Goal: Task Accomplishment & Management: Manage account settings

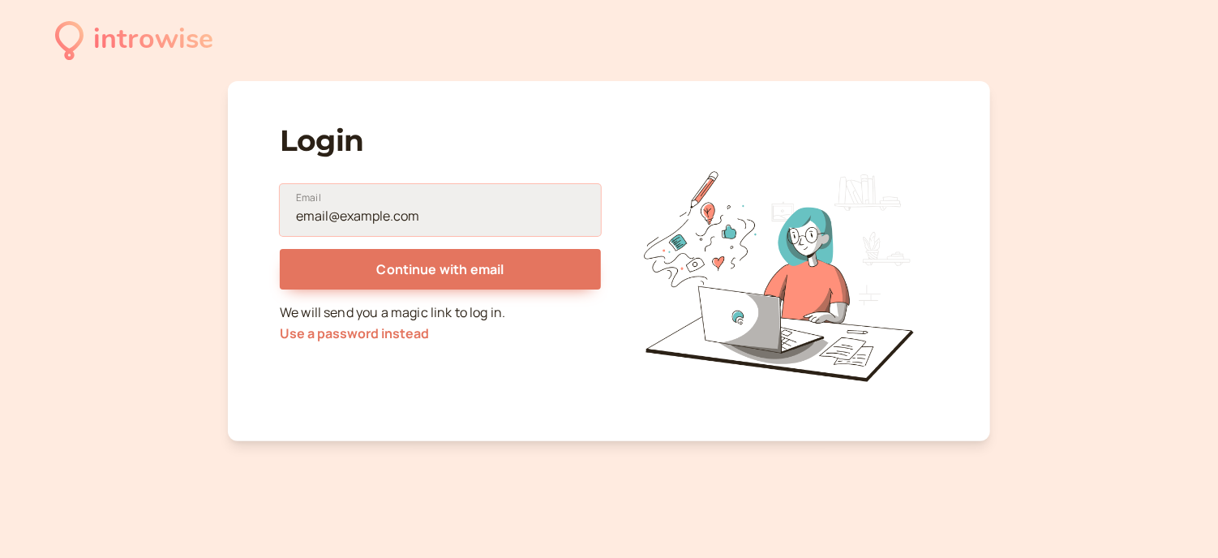
click at [406, 225] on input "Email" at bounding box center [440, 210] width 321 height 52
type input "[EMAIL_ADDRESS][DOMAIN_NAME]"
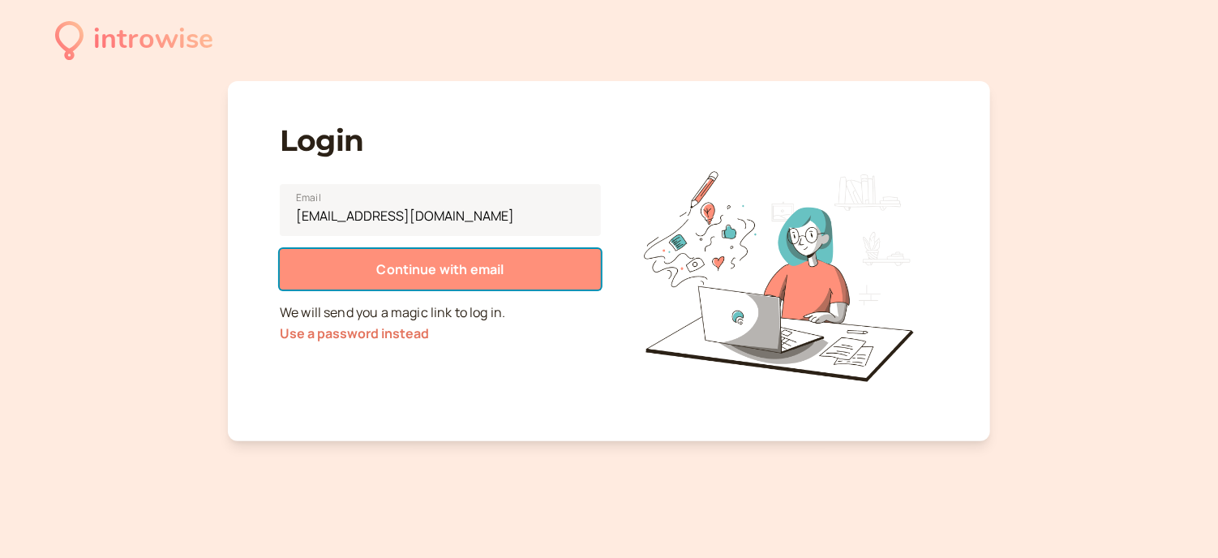
click at [454, 267] on span "Continue with email" at bounding box center [439, 269] width 127 height 18
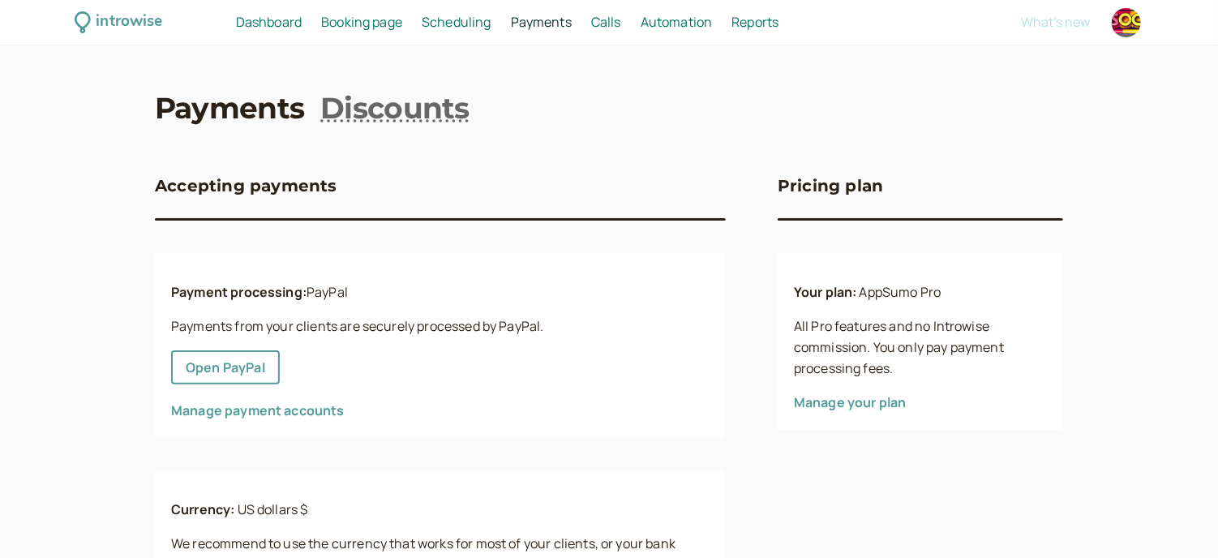
click at [289, 28] on span "Dashboard" at bounding box center [269, 22] width 66 height 18
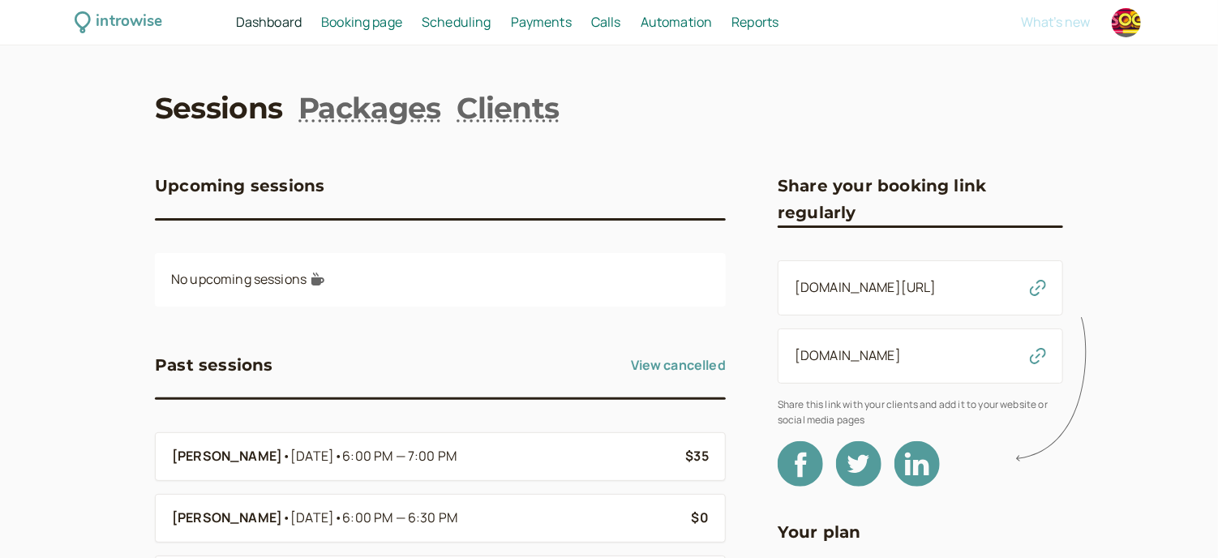
click at [1126, 27] on div at bounding box center [1126, 22] width 29 height 29
select select "America/New_York"
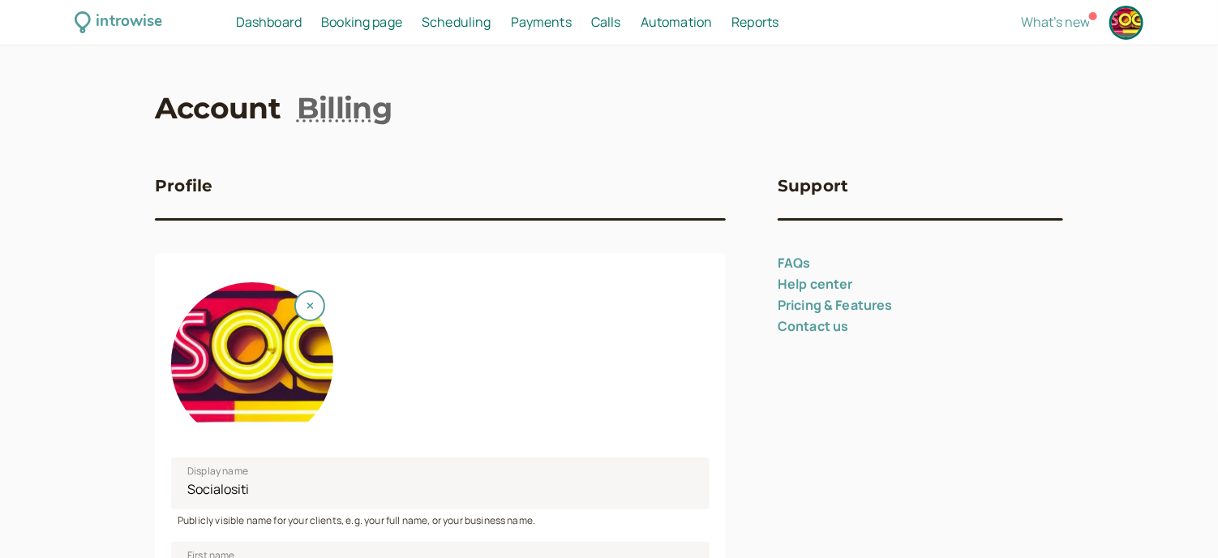
click at [328, 15] on span "Booking page" at bounding box center [361, 22] width 81 height 18
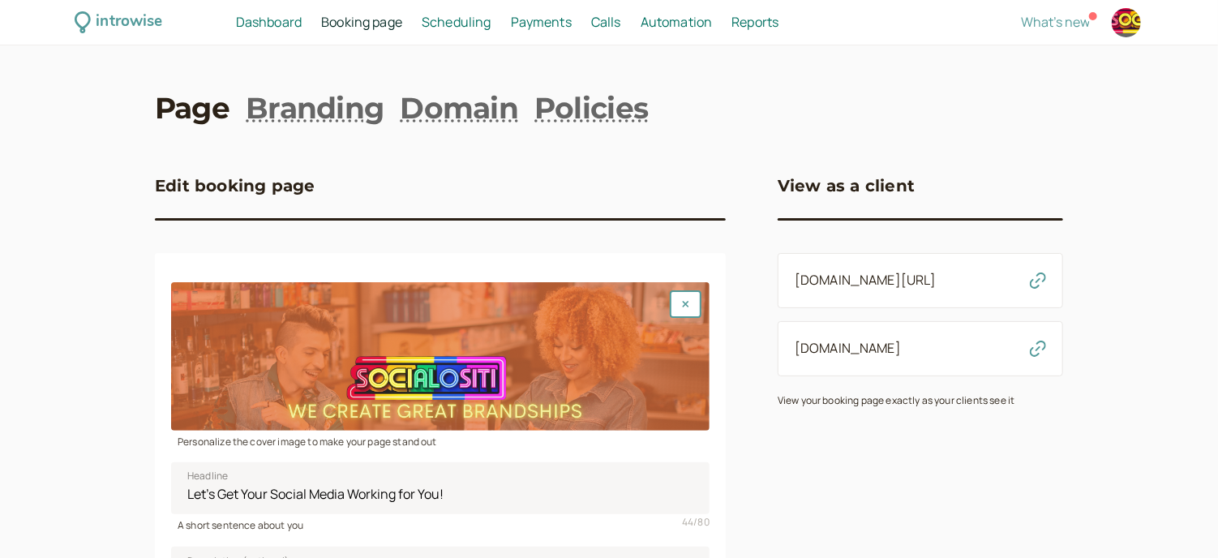
click at [1117, 19] on div at bounding box center [1126, 22] width 29 height 29
select select "America/New_York"
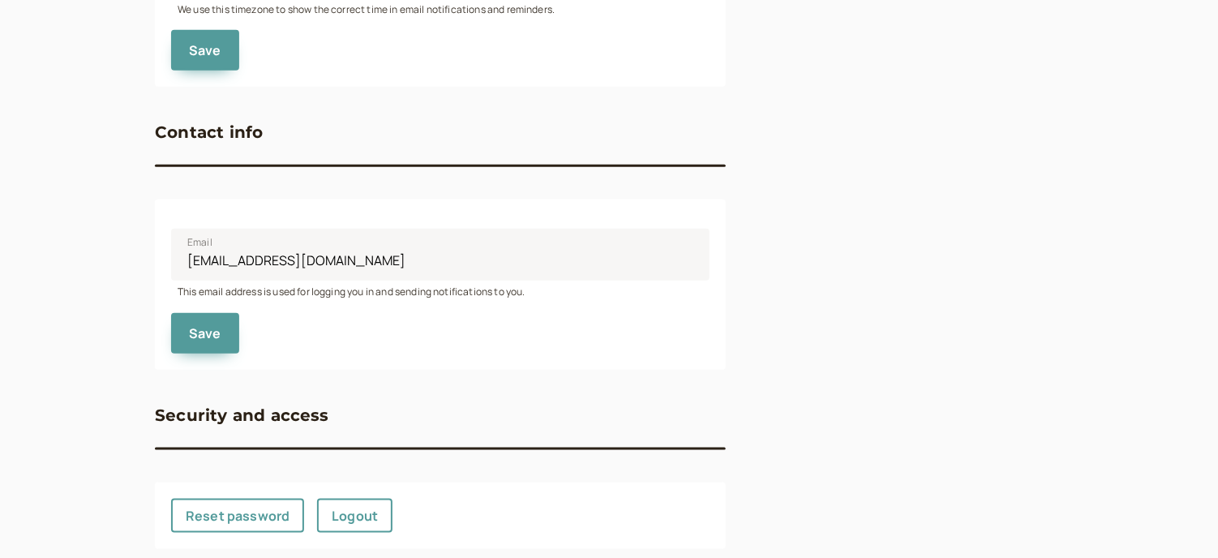
scroll to position [757, 0]
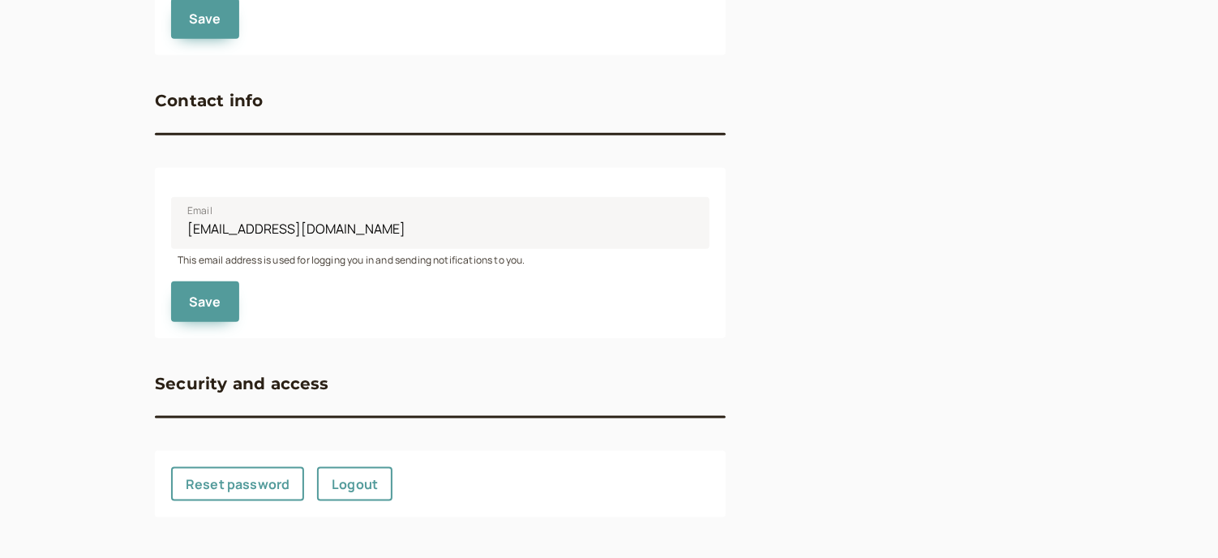
drag, startPoint x: 341, startPoint y: 223, endPoint x: 92, endPoint y: 239, distance: 249.5
type input "gurumginc@gmail.com"
click at [200, 300] on span "Save" at bounding box center [205, 302] width 32 height 18
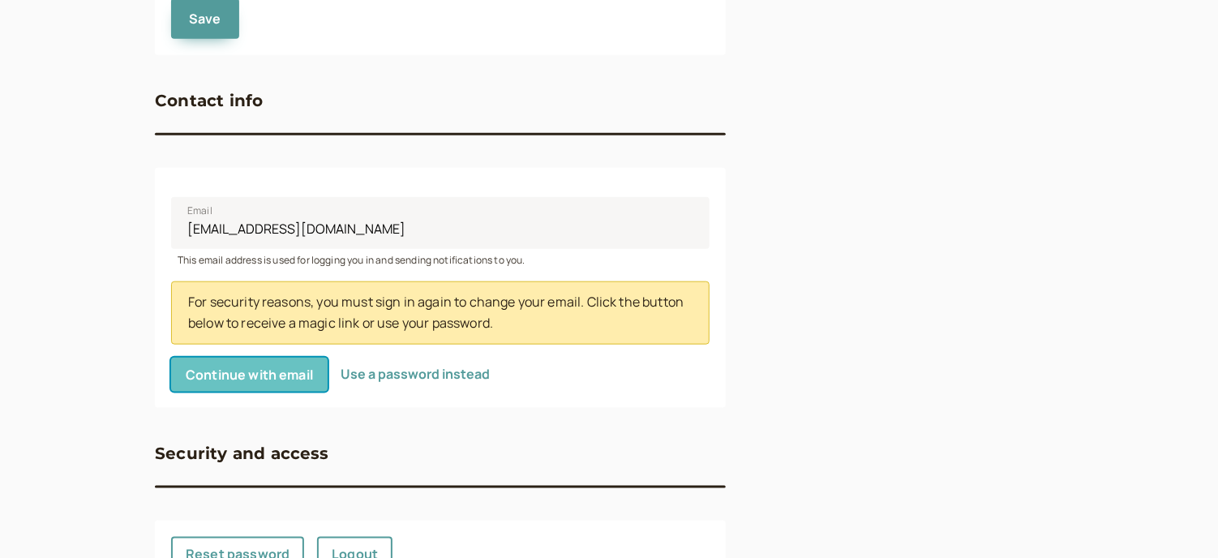
click at [192, 366] on span "Continue with email" at bounding box center [249, 375] width 127 height 18
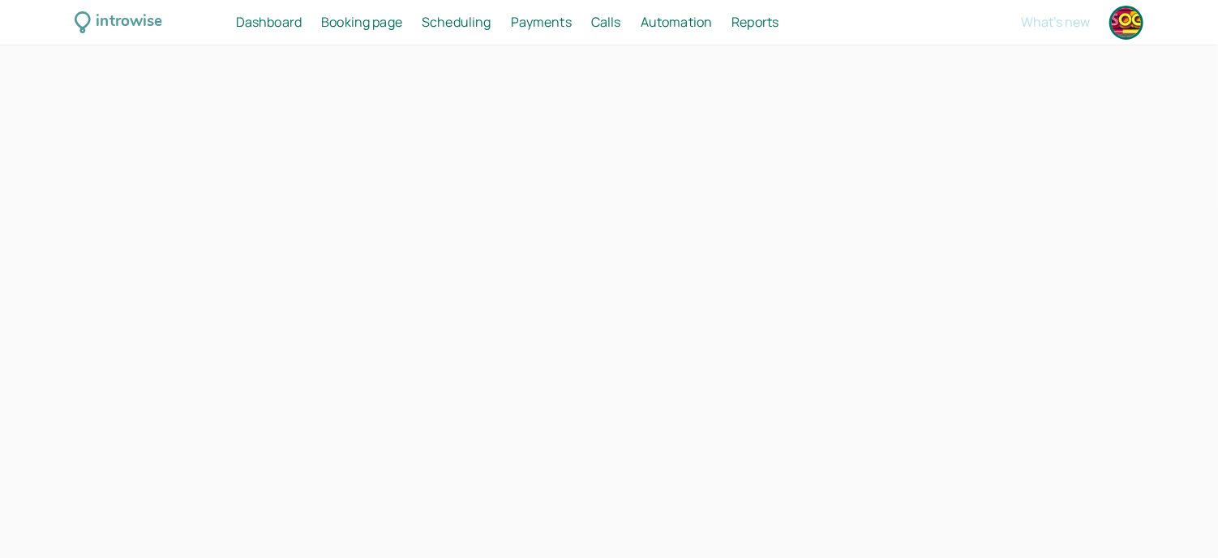
select select "America/New_York"
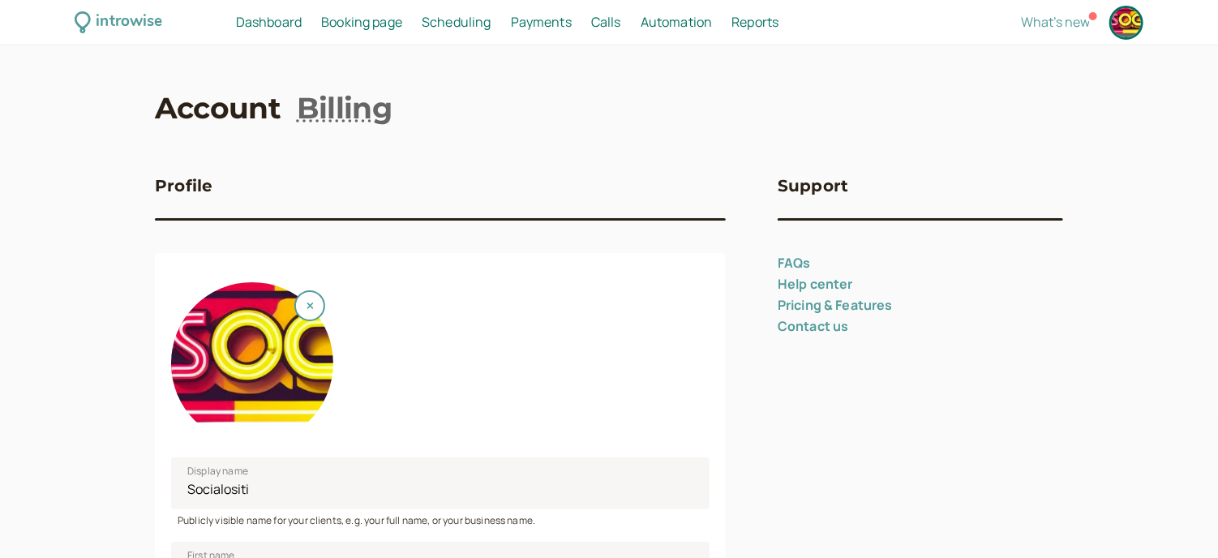
click at [1125, 16] on div at bounding box center [1126, 22] width 29 height 29
click at [1125, 20] on div at bounding box center [1126, 22] width 29 height 29
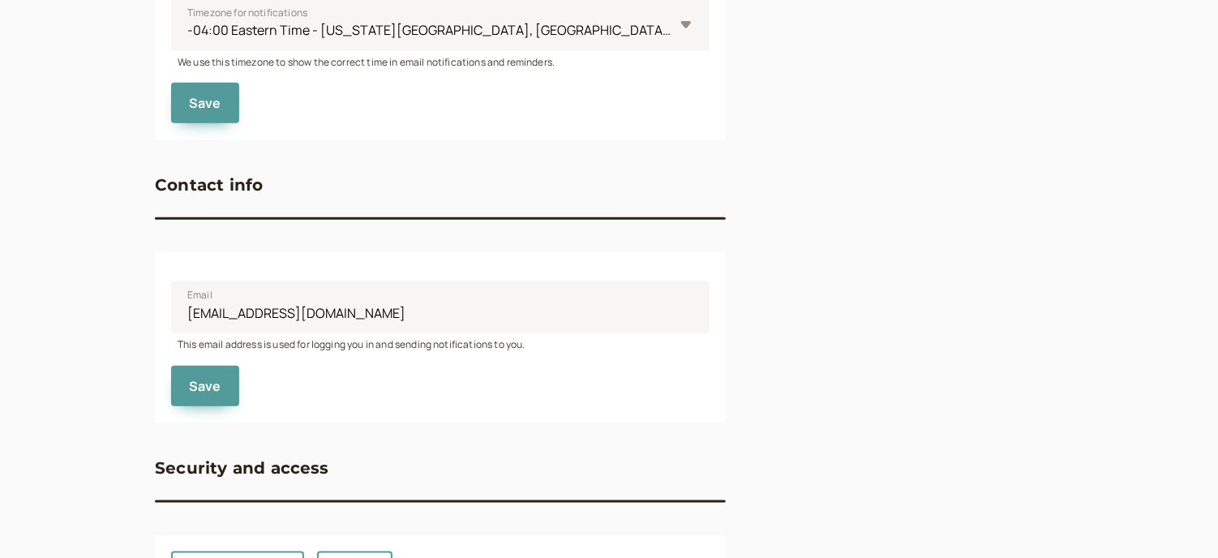
scroll to position [757, 0]
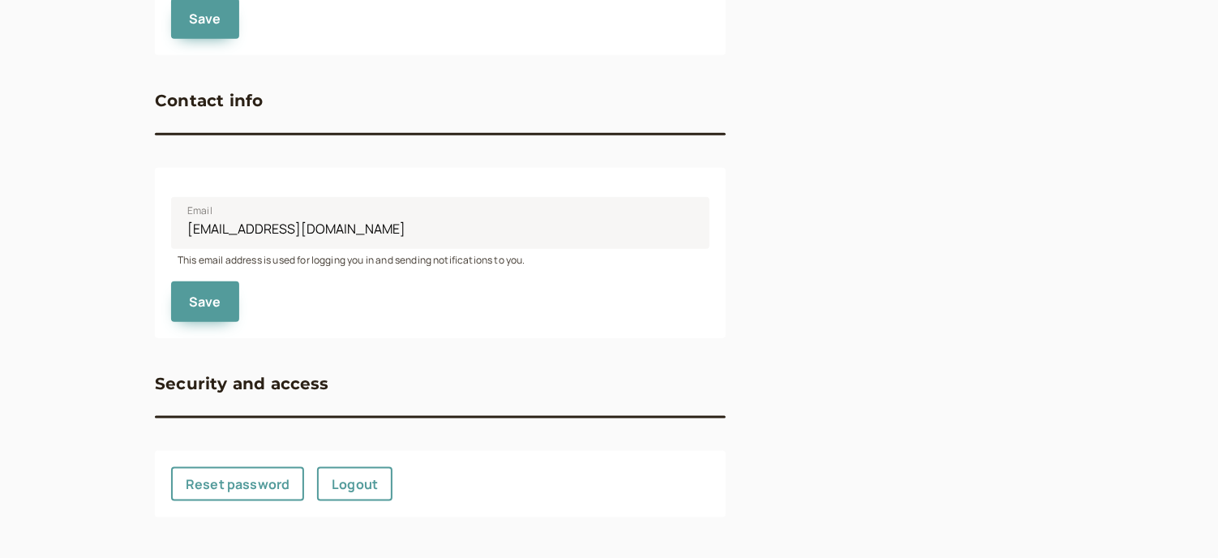
click at [289, 317] on div "Save" at bounding box center [440, 295] width 539 height 54
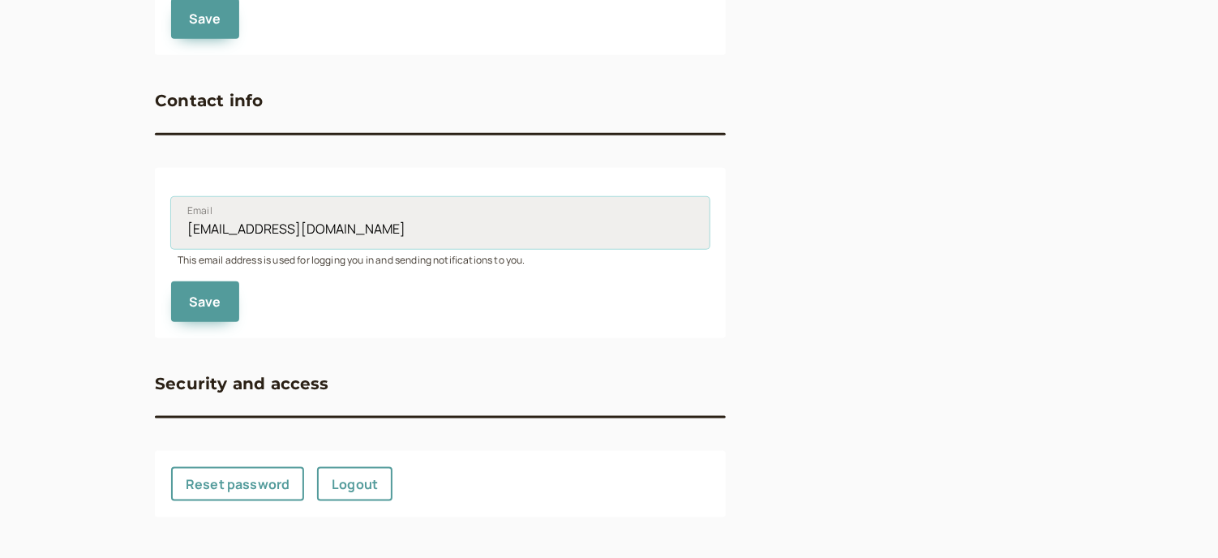
click at [273, 236] on input "[EMAIL_ADDRESS][DOMAIN_NAME]" at bounding box center [440, 223] width 539 height 52
type input "gurumginc@gmail.com"
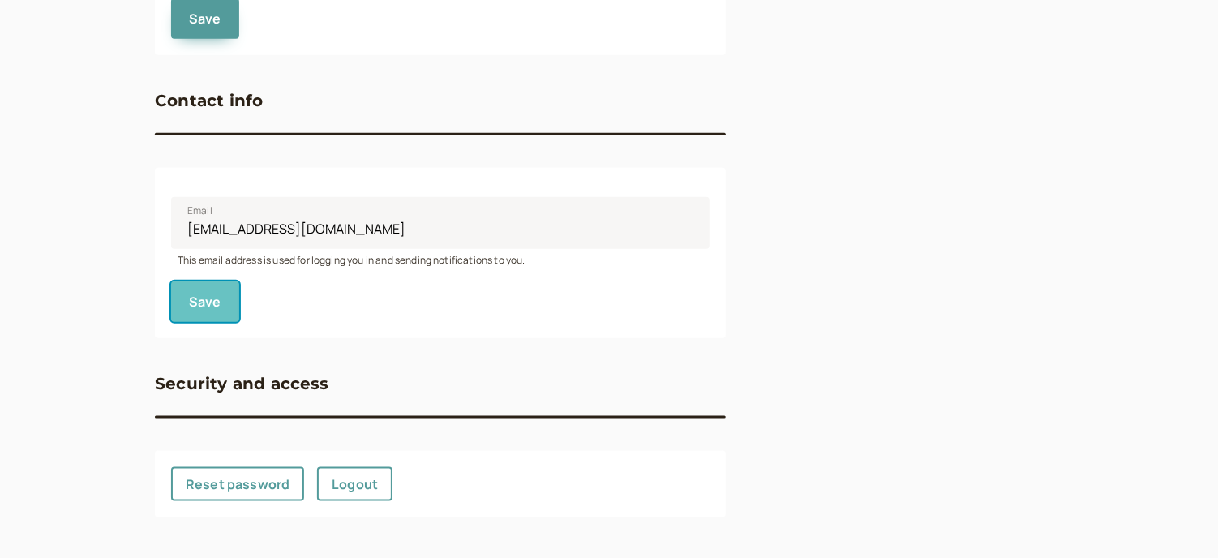
click at [221, 298] on button "Save" at bounding box center [205, 301] width 68 height 41
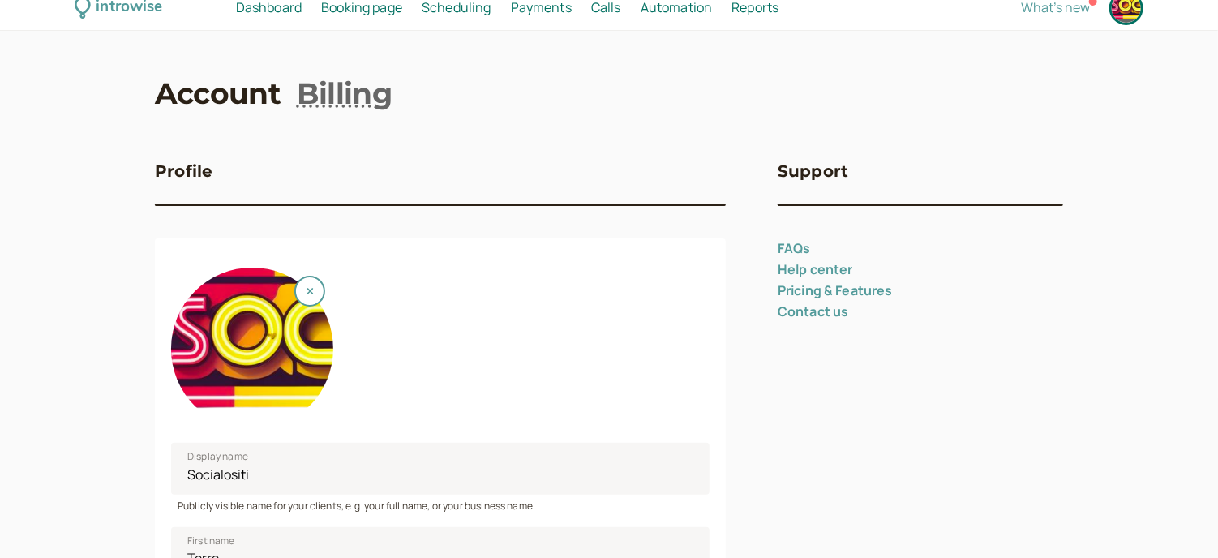
scroll to position [0, 0]
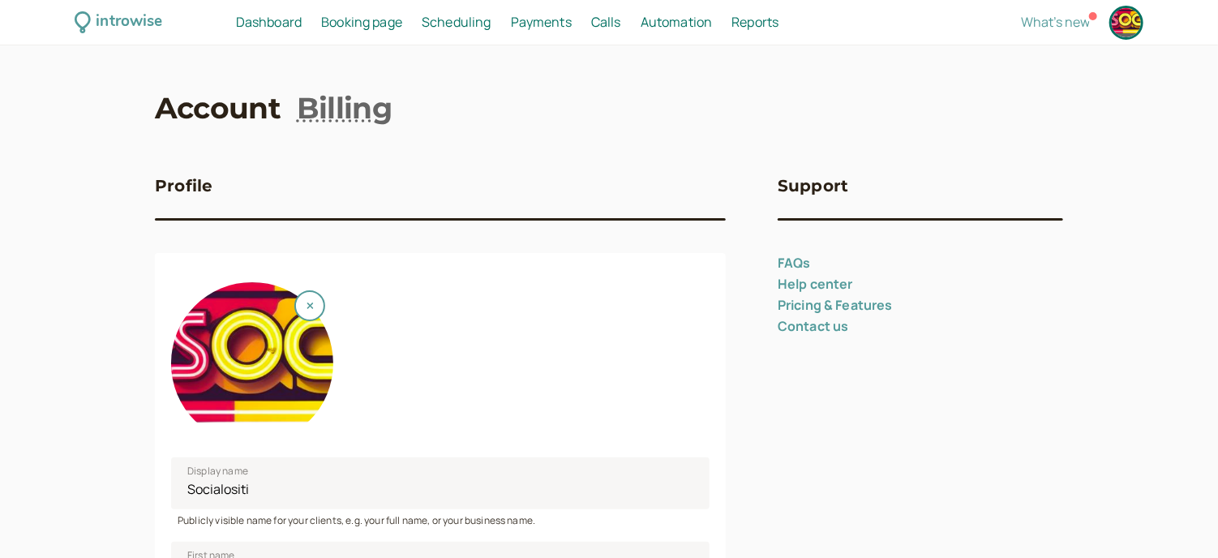
click at [688, 26] on span "Automation" at bounding box center [677, 22] width 72 height 18
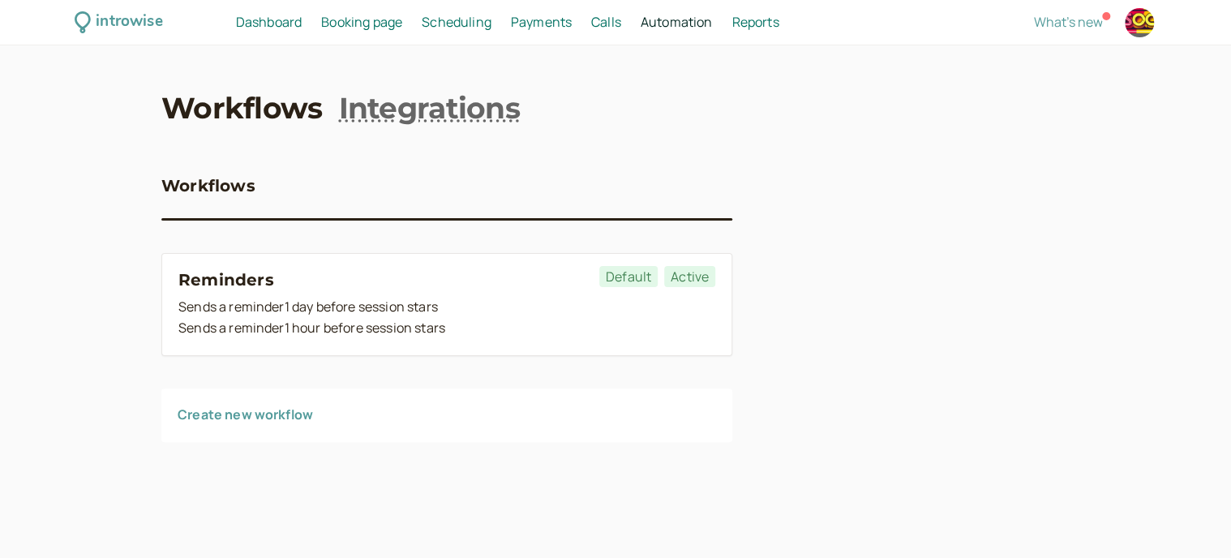
click at [389, 20] on span "Booking page" at bounding box center [361, 22] width 81 height 18
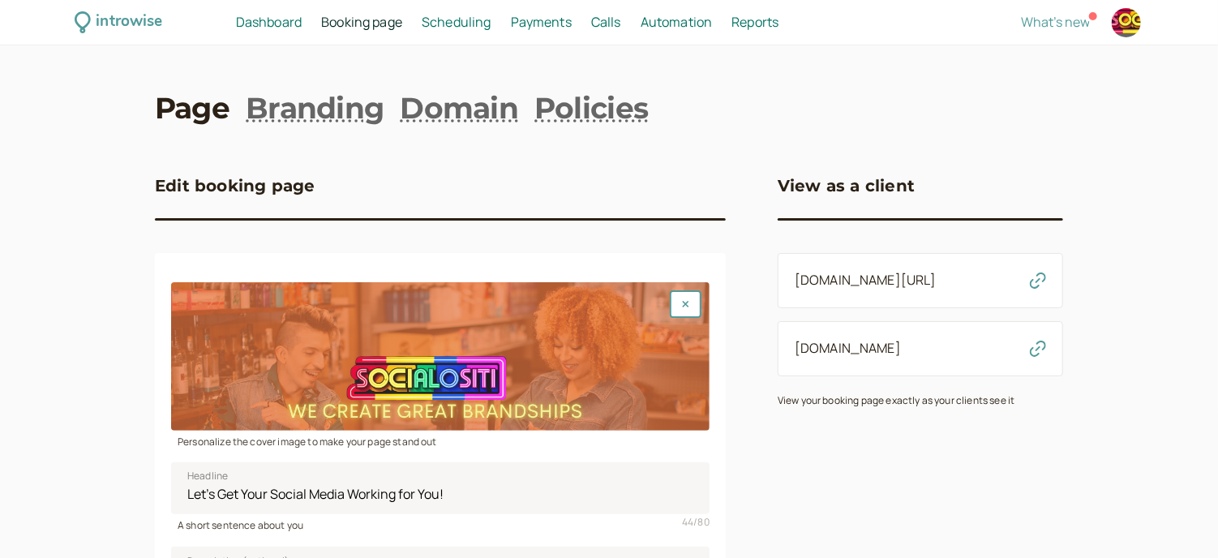
click at [734, 31] on link "Reports Reports" at bounding box center [755, 22] width 47 height 21
select select "last30Days"
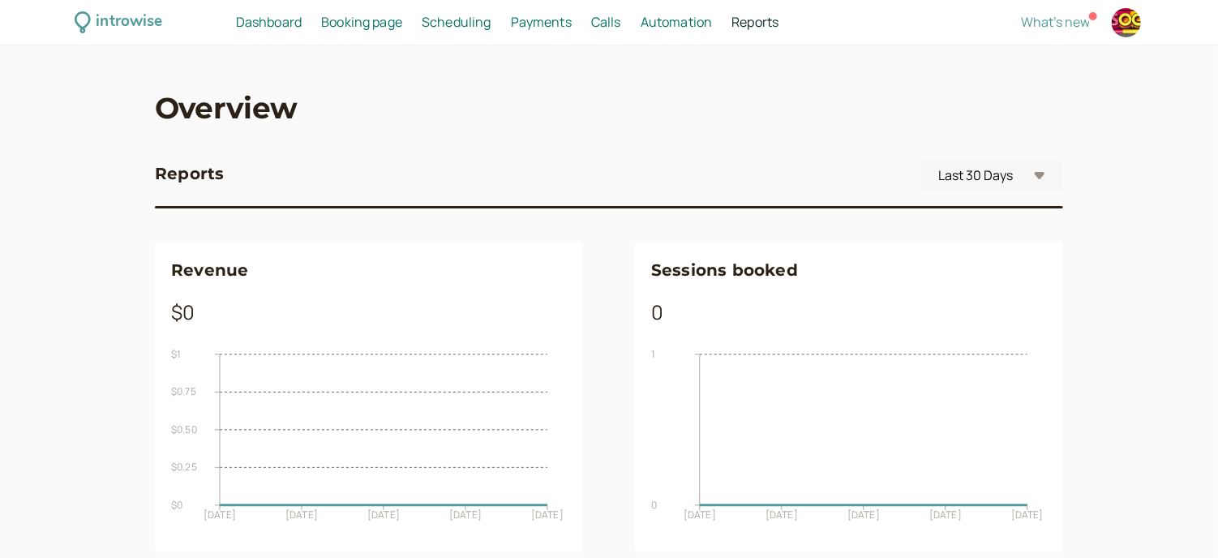
click at [1120, 27] on div at bounding box center [1126, 22] width 29 height 29
select select "America/New_York"
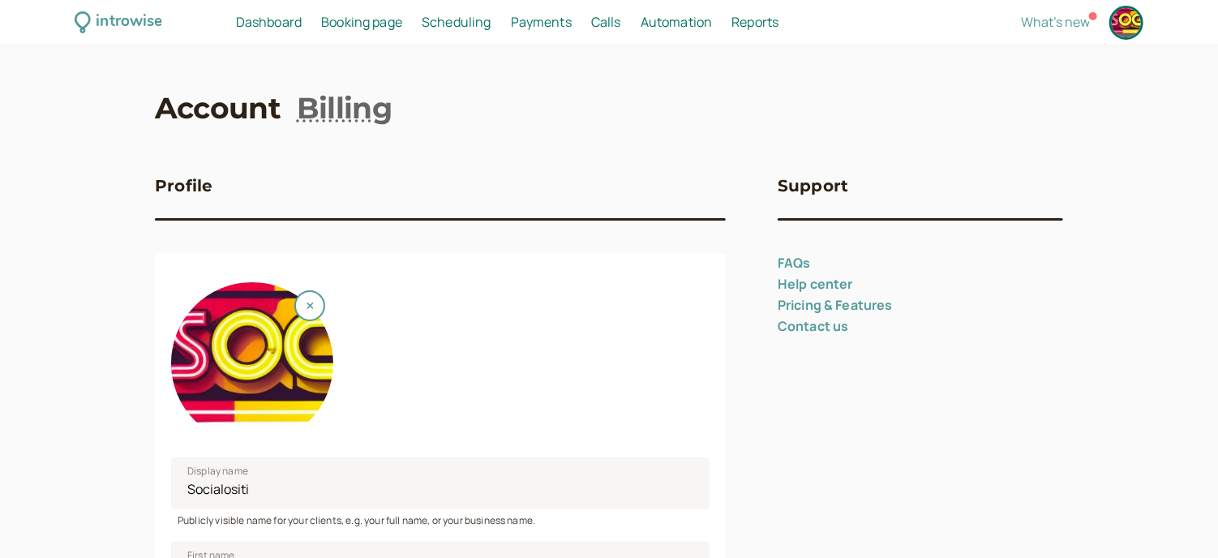
click at [367, 27] on span "Booking page" at bounding box center [361, 22] width 81 height 18
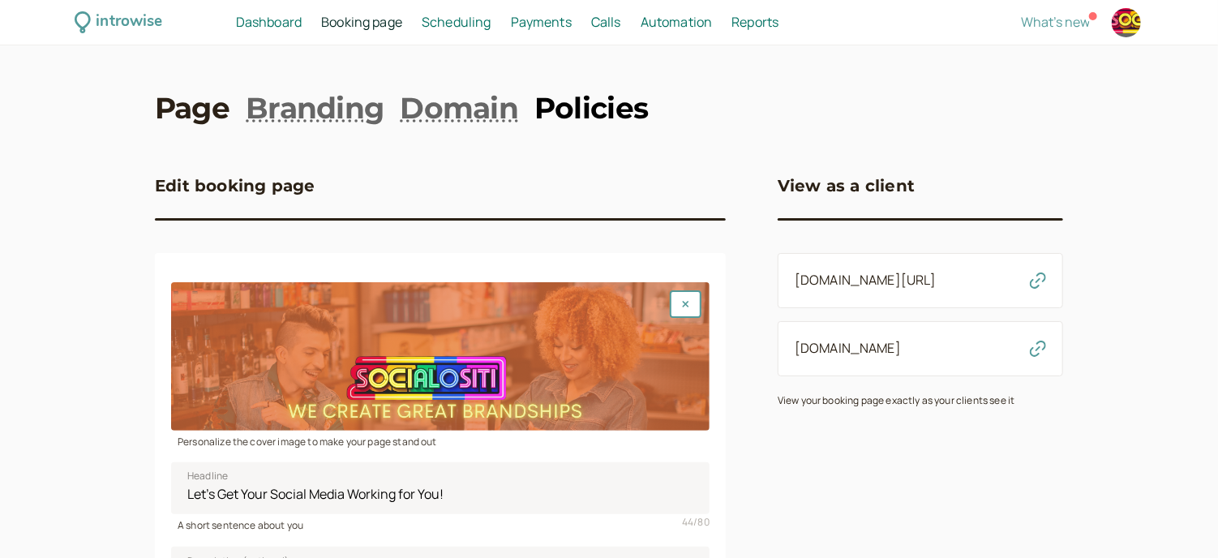
click at [587, 110] on link "Policies" at bounding box center [592, 108] width 114 height 41
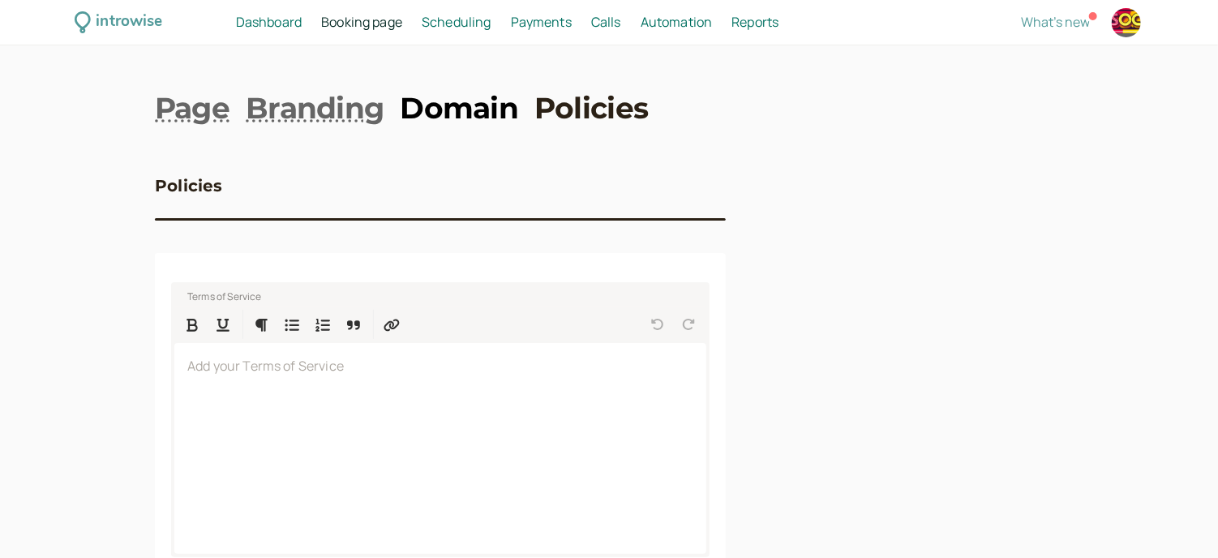
click at [493, 105] on link "Domain" at bounding box center [459, 108] width 118 height 41
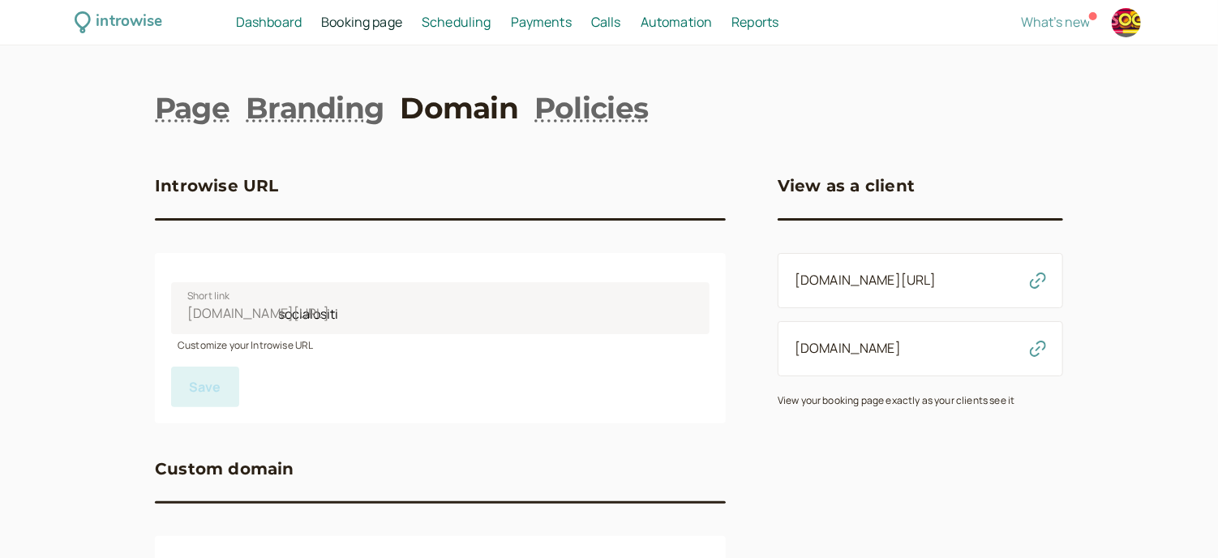
click at [490, 26] on span "Scheduling" at bounding box center [457, 22] width 70 height 18
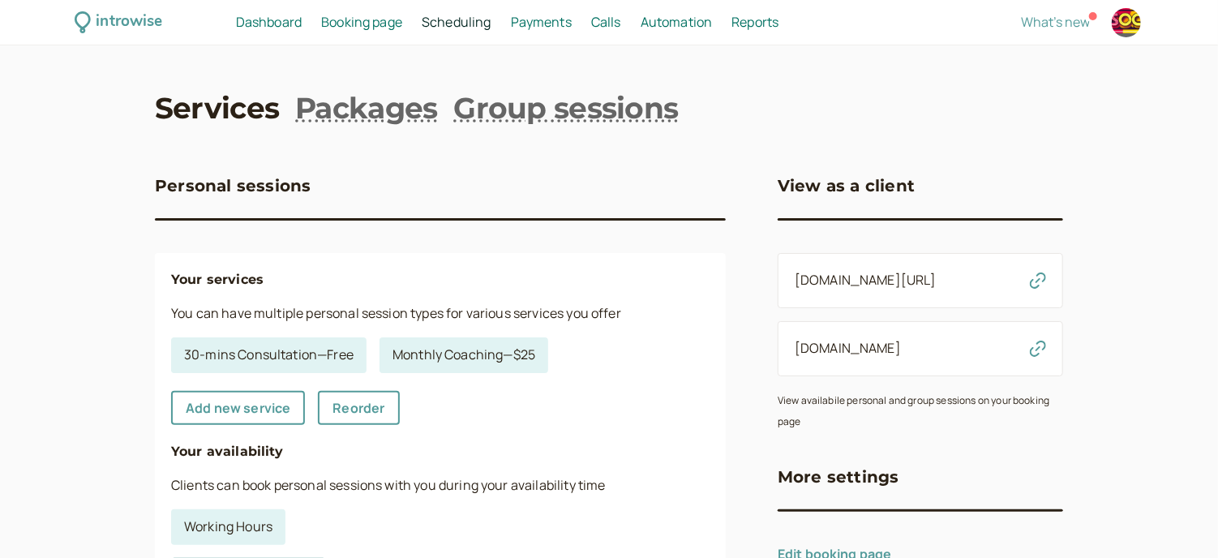
click at [603, 19] on span "Calls" at bounding box center [606, 22] width 30 height 18
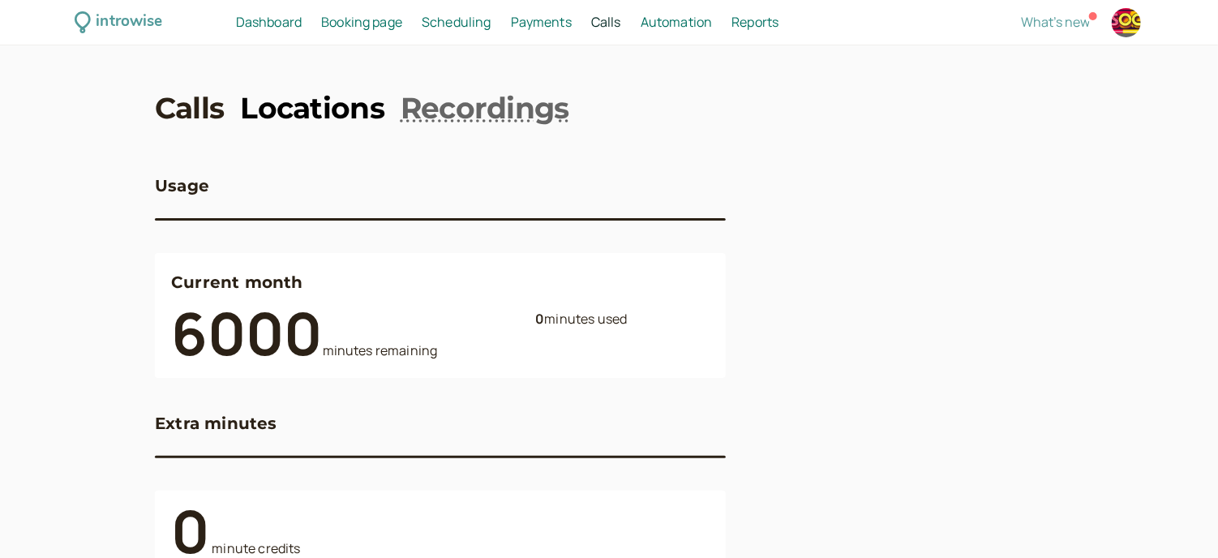
click at [357, 110] on link "Locations" at bounding box center [312, 108] width 144 height 41
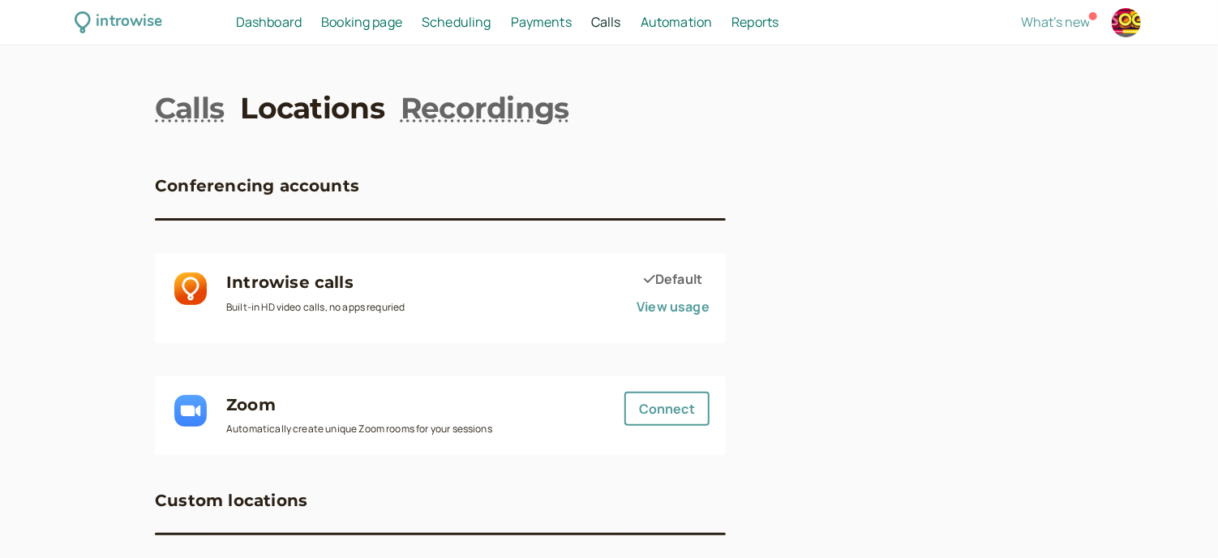
click at [611, 22] on span "Calls" at bounding box center [606, 22] width 30 height 18
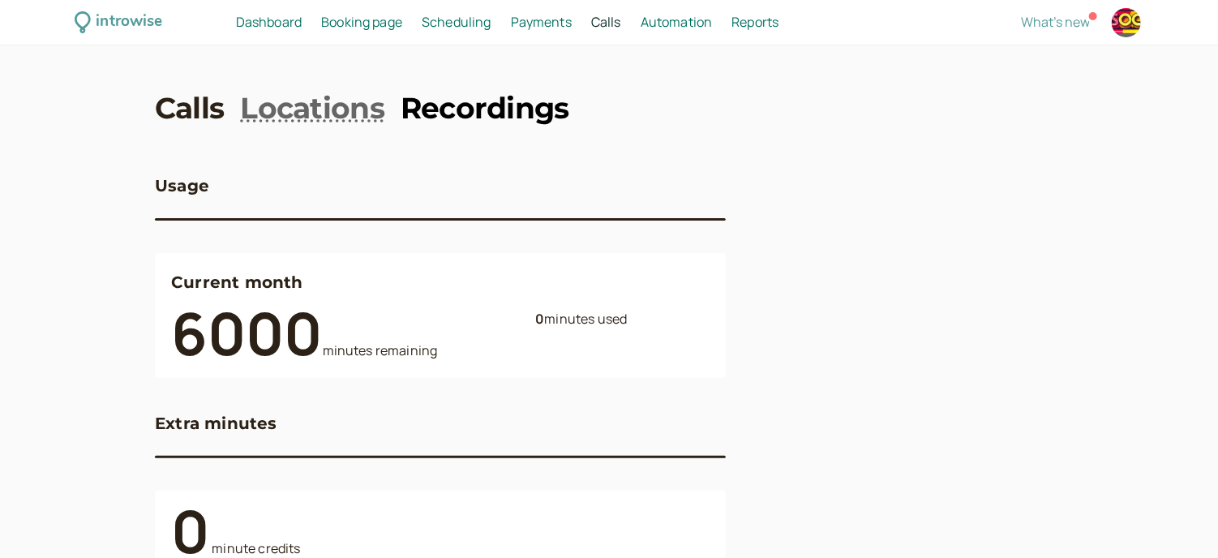
click at [427, 110] on link "Recordings" at bounding box center [485, 108] width 169 height 41
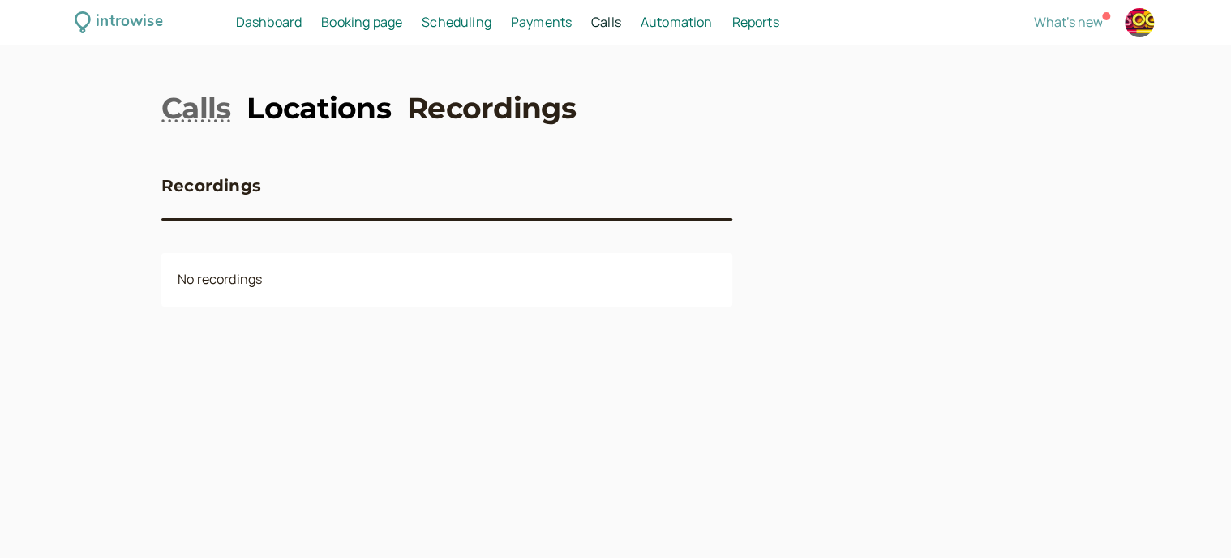
click at [331, 106] on link "Locations" at bounding box center [319, 108] width 144 height 41
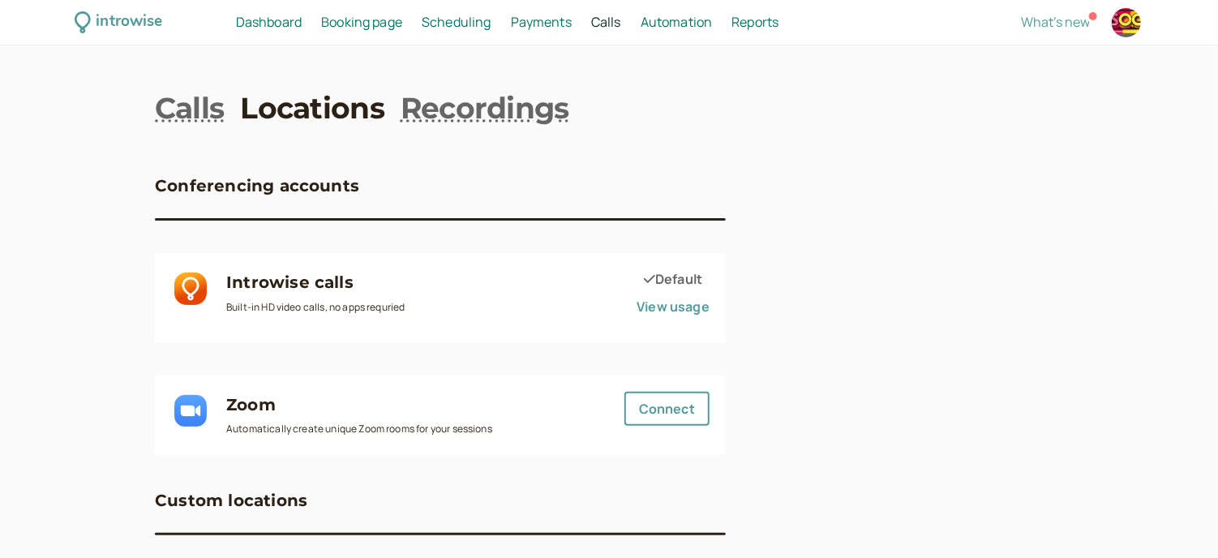
click at [368, 13] on span "Booking page" at bounding box center [361, 22] width 81 height 18
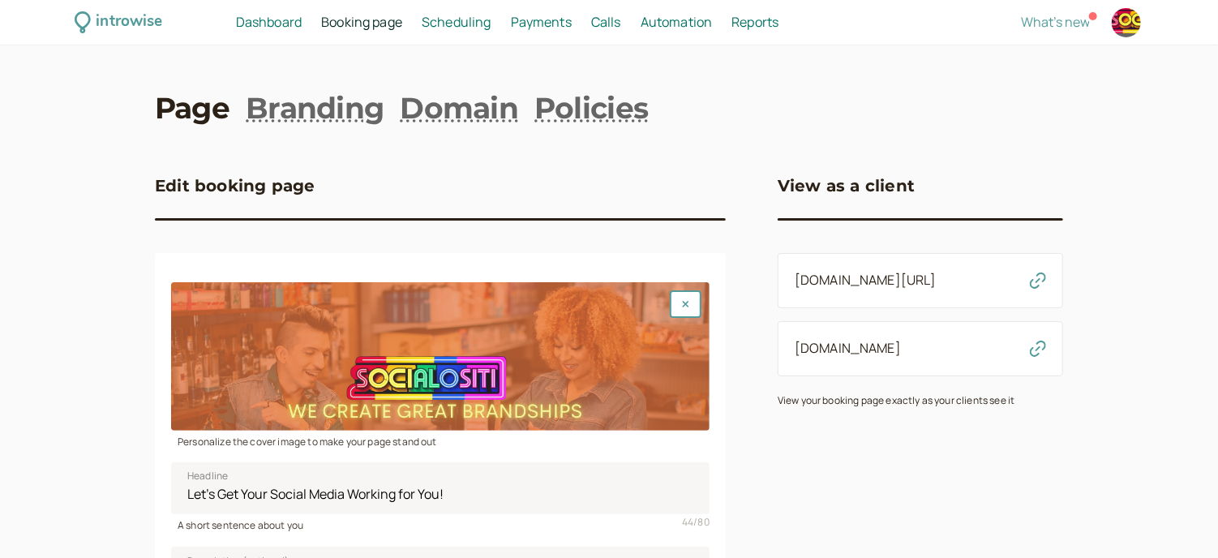
click at [1038, 346] on icon "button" at bounding box center [1038, 349] width 16 height 16
click at [443, 113] on link "Domain" at bounding box center [459, 108] width 118 height 41
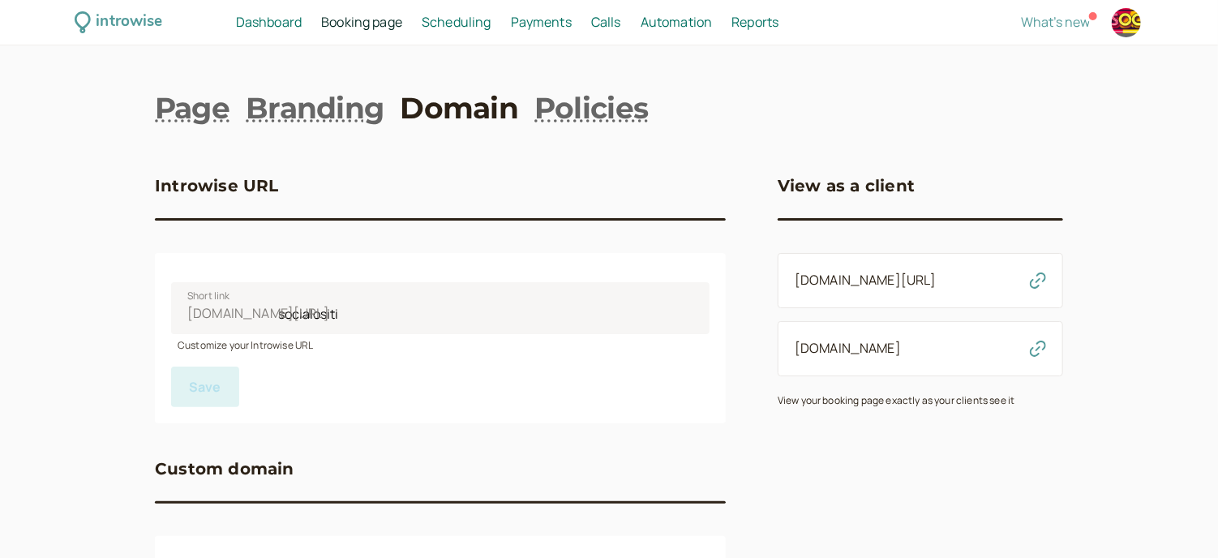
click at [614, 22] on span "Calls" at bounding box center [606, 22] width 30 height 18
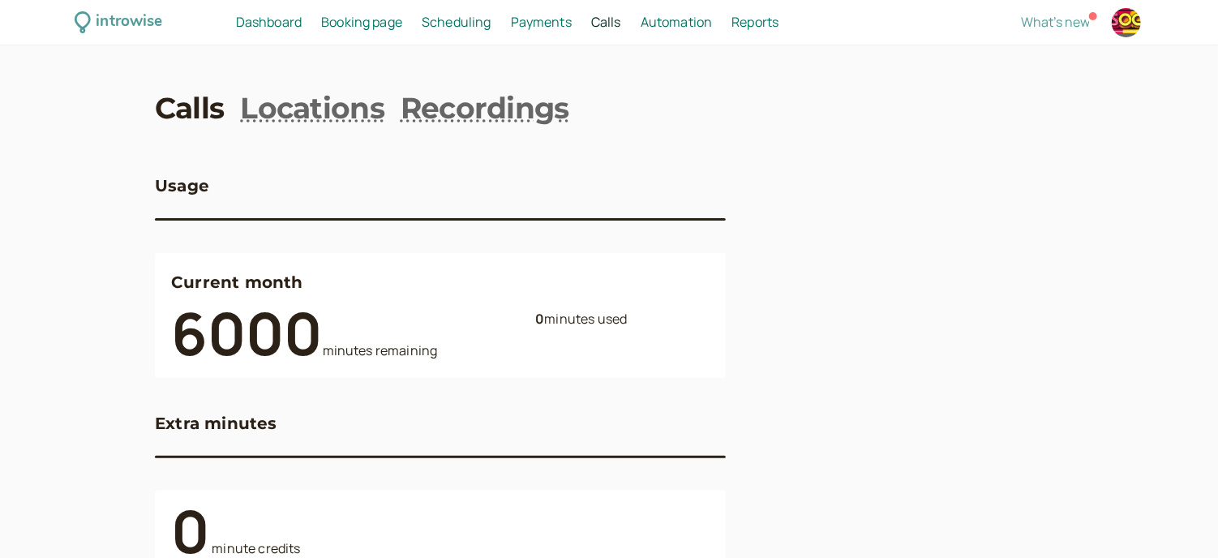
click at [676, 19] on span "Automation" at bounding box center [677, 22] width 72 height 18
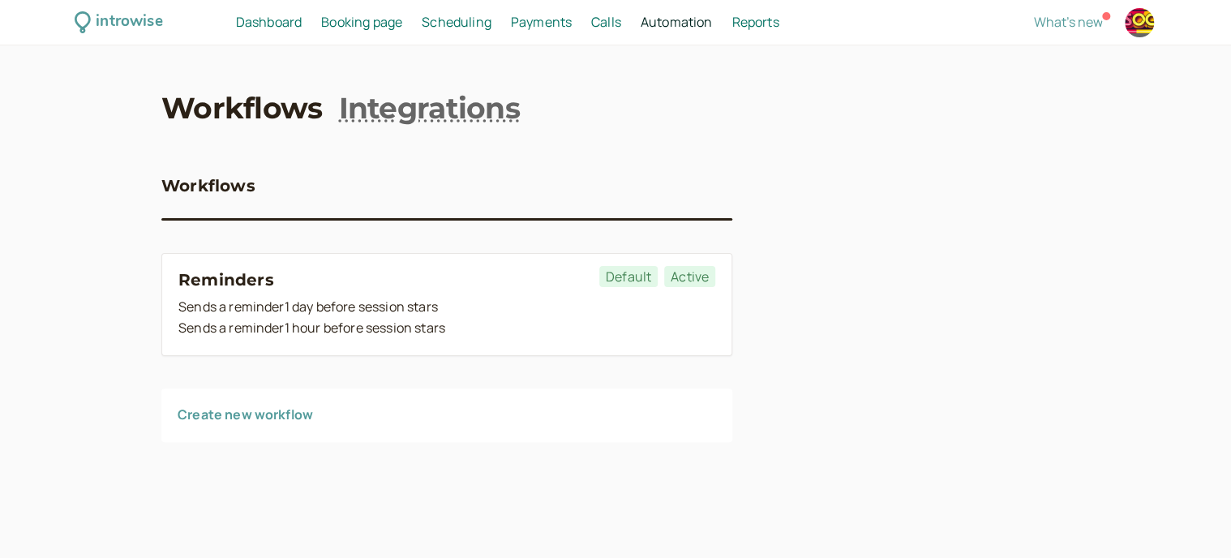
click at [301, 409] on link "Create new workflow" at bounding box center [245, 415] width 135 height 18
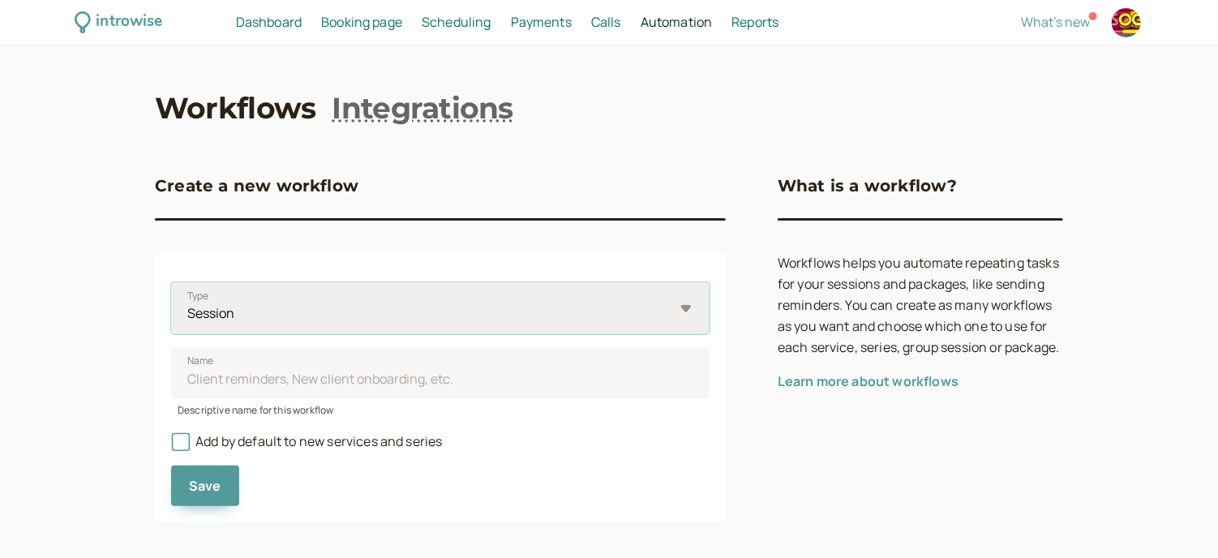
click at [607, 315] on select "Session Package" at bounding box center [440, 308] width 539 height 52
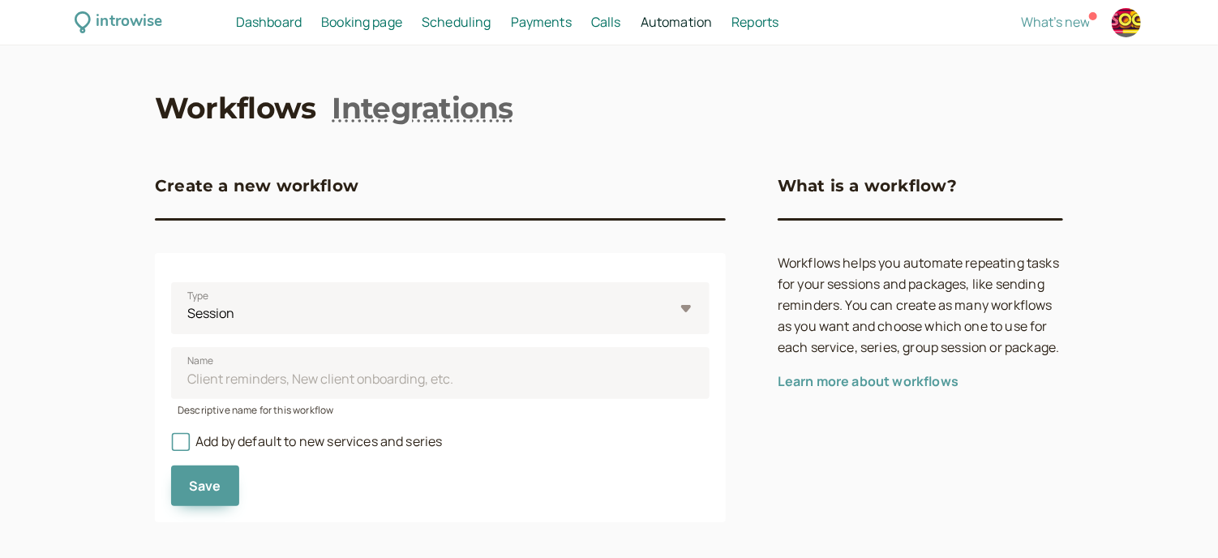
click at [444, 15] on span "Scheduling" at bounding box center [457, 22] width 70 height 18
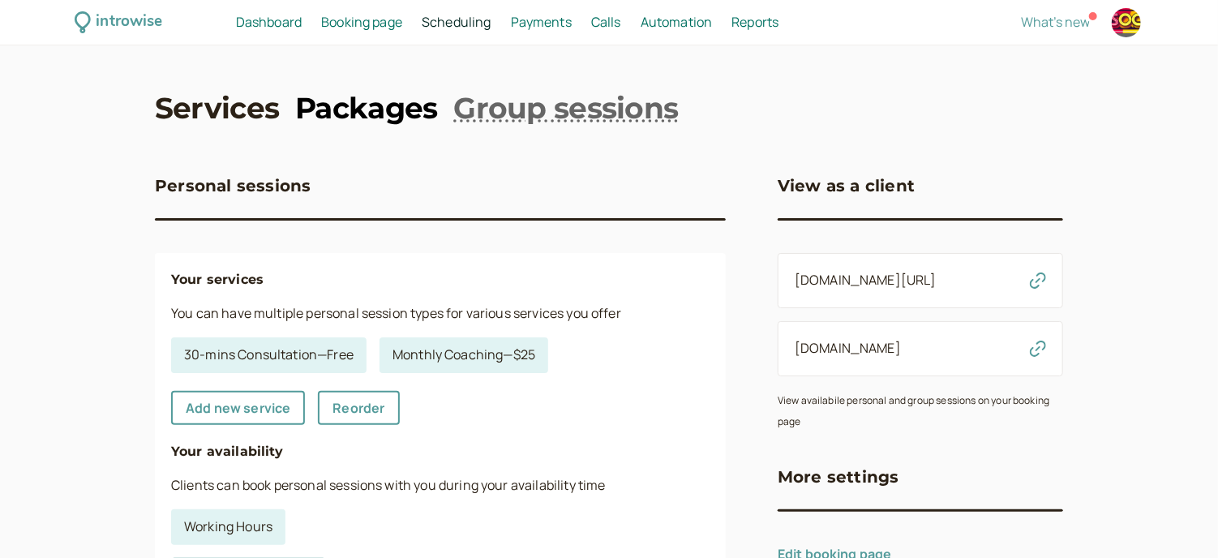
click at [407, 107] on link "Packages" at bounding box center [366, 108] width 142 height 41
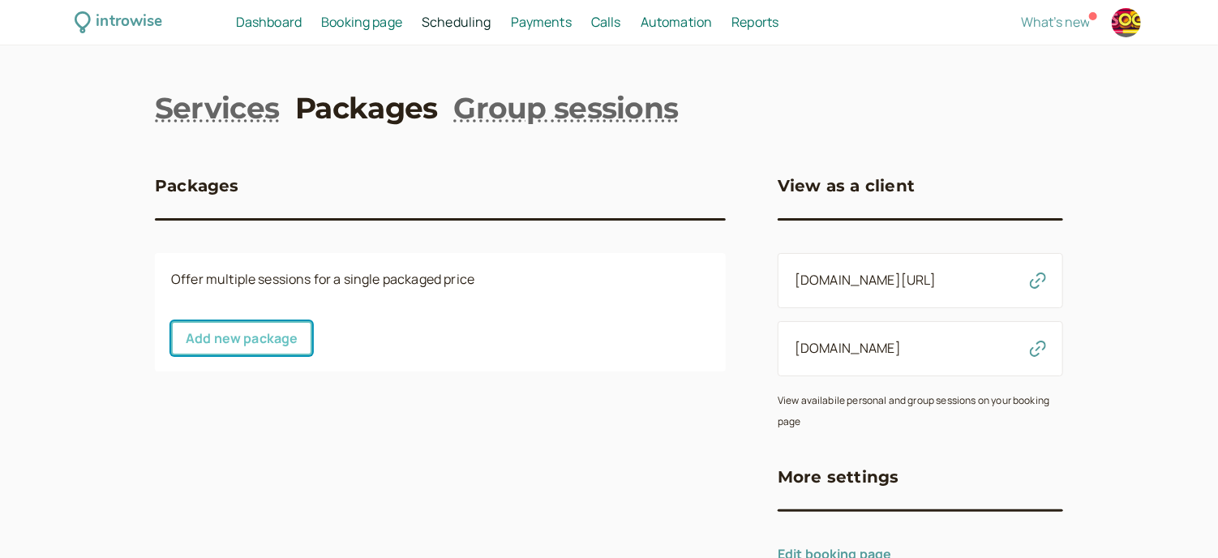
click at [269, 341] on link "Add new package" at bounding box center [241, 338] width 141 height 34
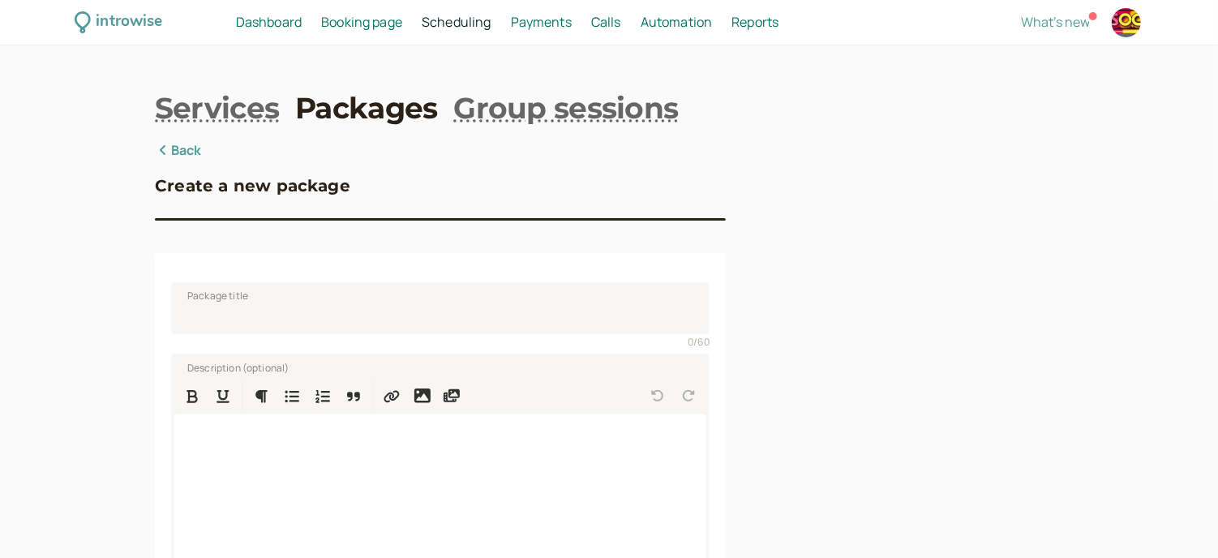
click at [1129, 28] on div at bounding box center [1126, 22] width 29 height 29
select select "America/New_York"
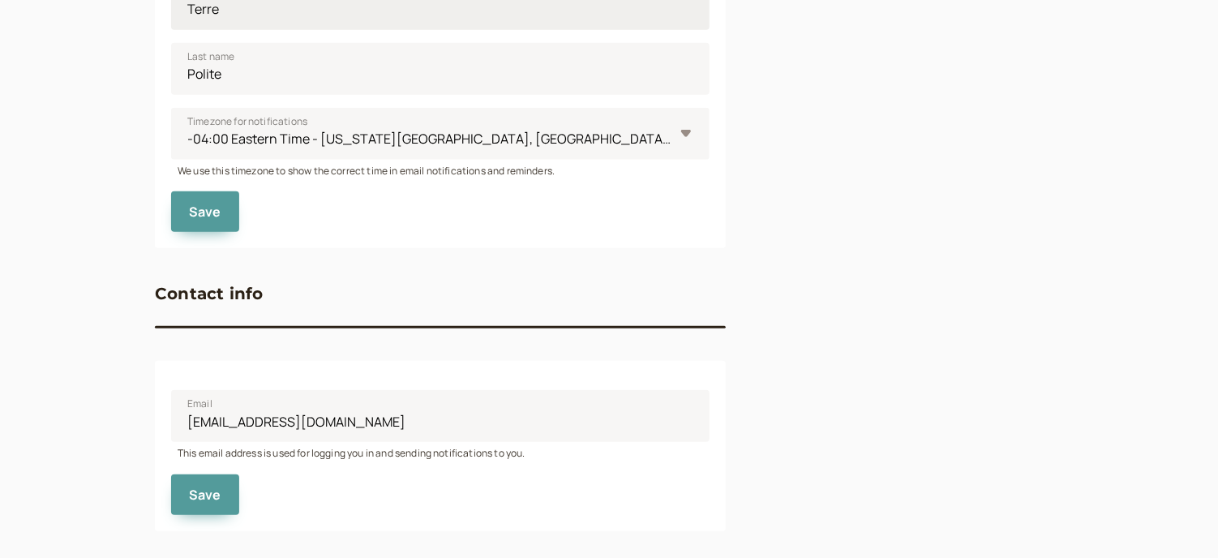
scroll to position [651, 0]
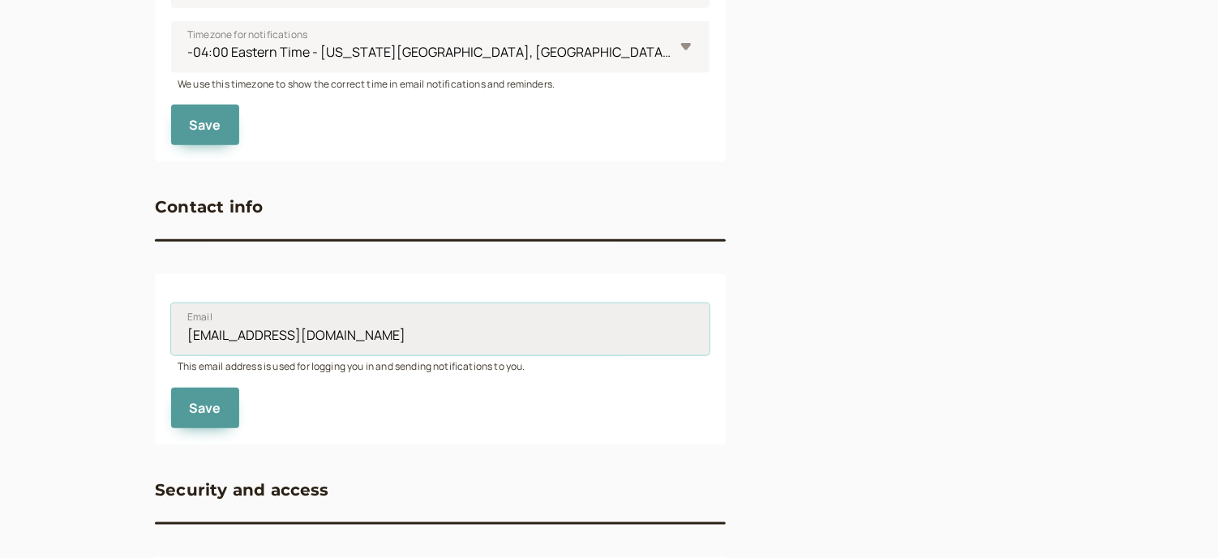
click at [302, 322] on input "[EMAIL_ADDRESS][DOMAIN_NAME]" at bounding box center [440, 329] width 539 height 52
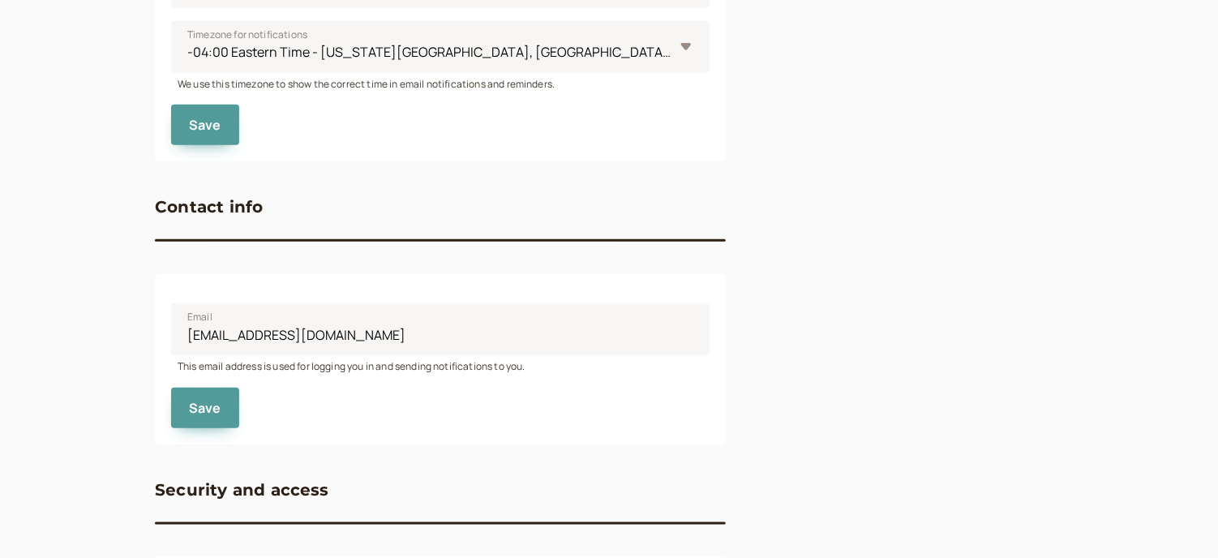
click at [781, 275] on div "Support FAQs Help center Pricing & Features Contact us" at bounding box center [921, 56] width 286 height 1133
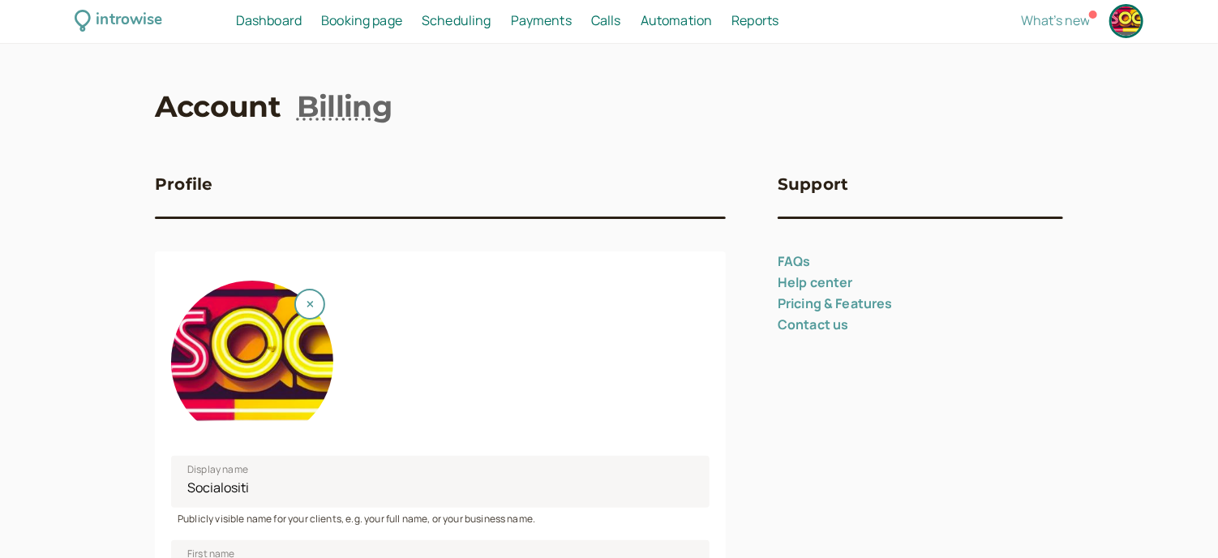
scroll to position [0, 0]
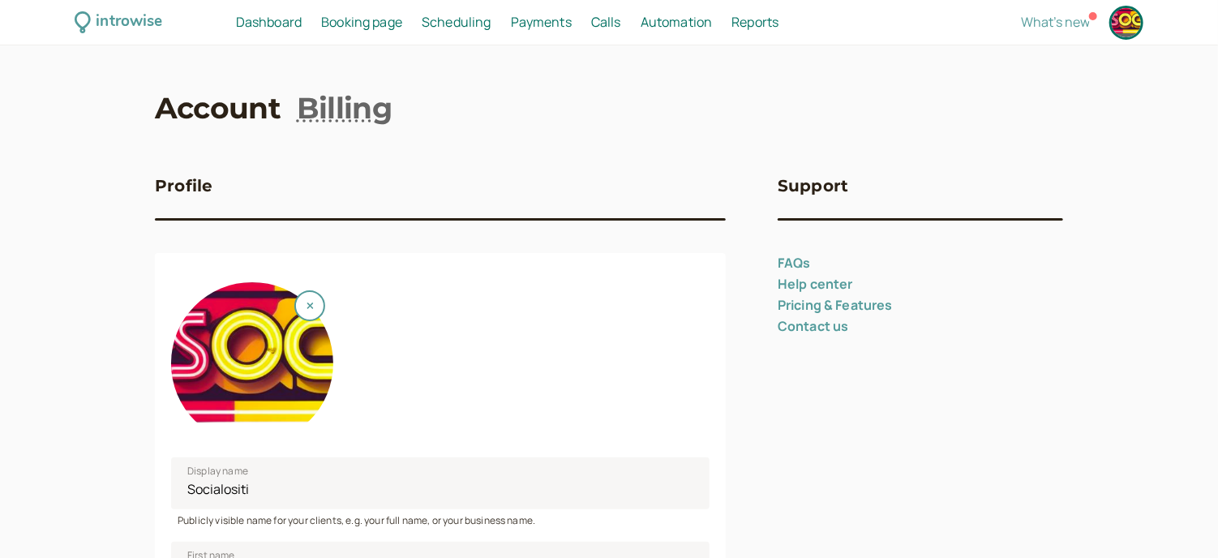
click at [1124, 28] on div at bounding box center [1126, 22] width 29 height 29
click at [1079, 26] on span "What's new" at bounding box center [1055, 22] width 69 height 18
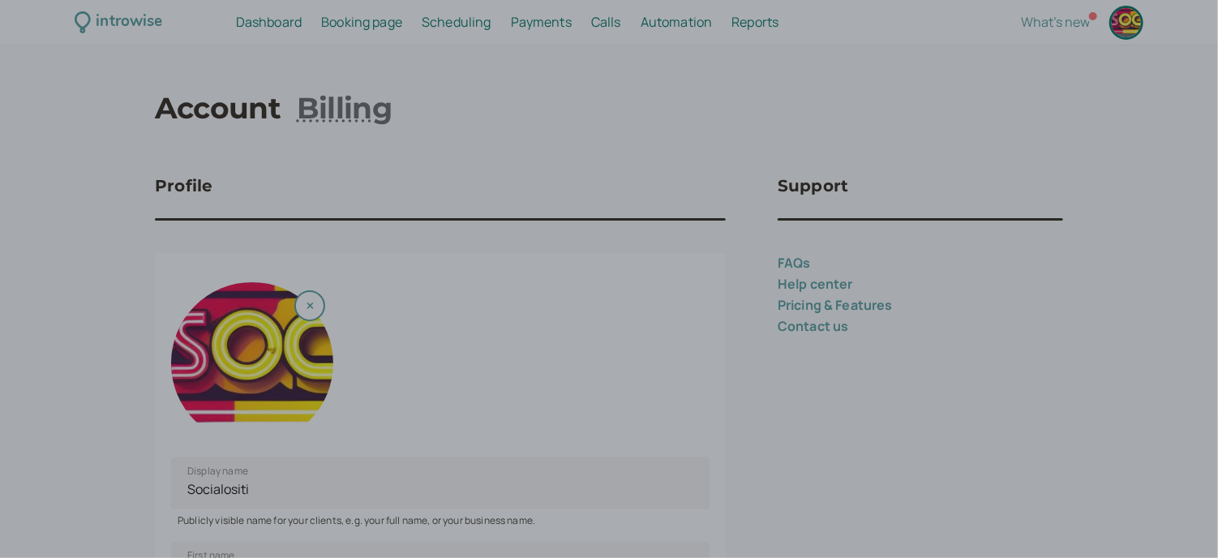
click at [754, 105] on div at bounding box center [609, 279] width 1218 height 558
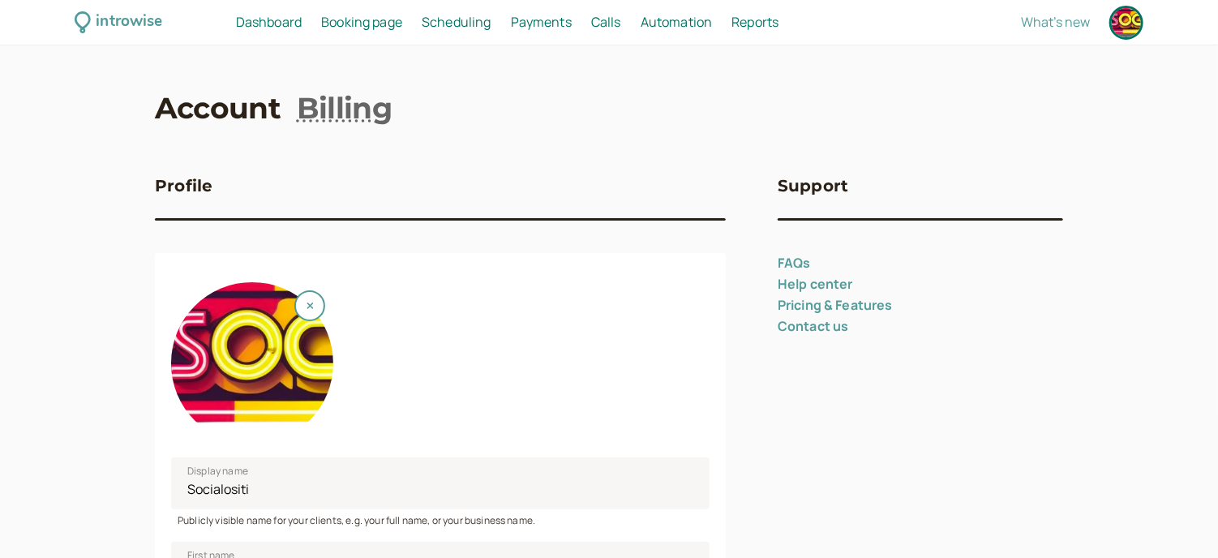
click at [1136, 26] on div at bounding box center [1126, 22] width 29 height 29
click at [1136, 29] on div at bounding box center [1126, 22] width 29 height 29
click at [801, 260] on link "FAQs" at bounding box center [794, 263] width 33 height 18
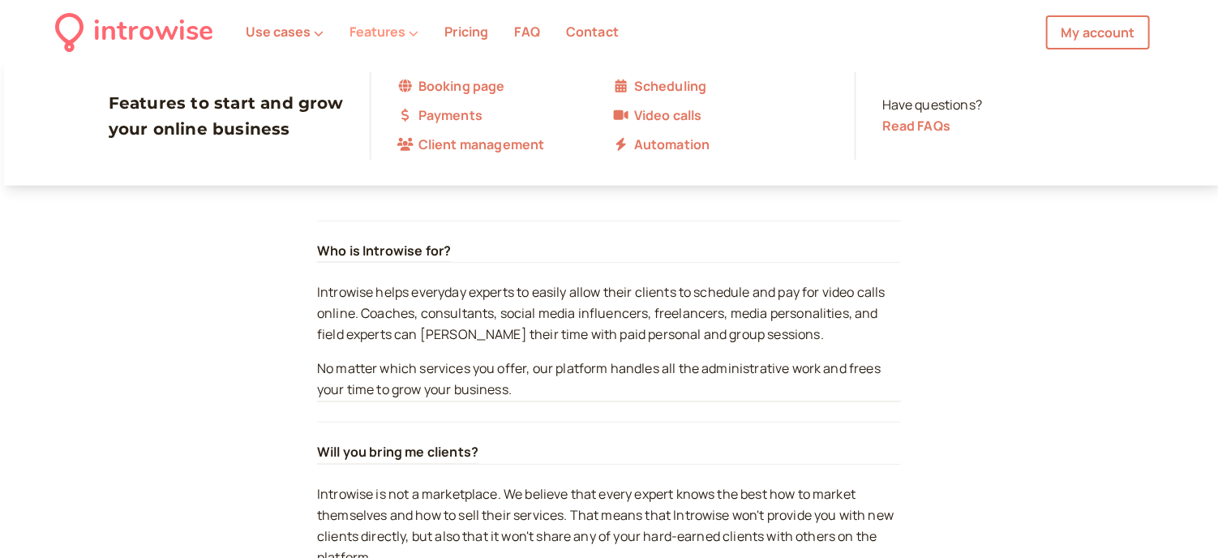
click at [410, 32] on icon at bounding box center [414, 33] width 9 height 5
click at [655, 117] on link "Video calls" at bounding box center [721, 115] width 216 height 21
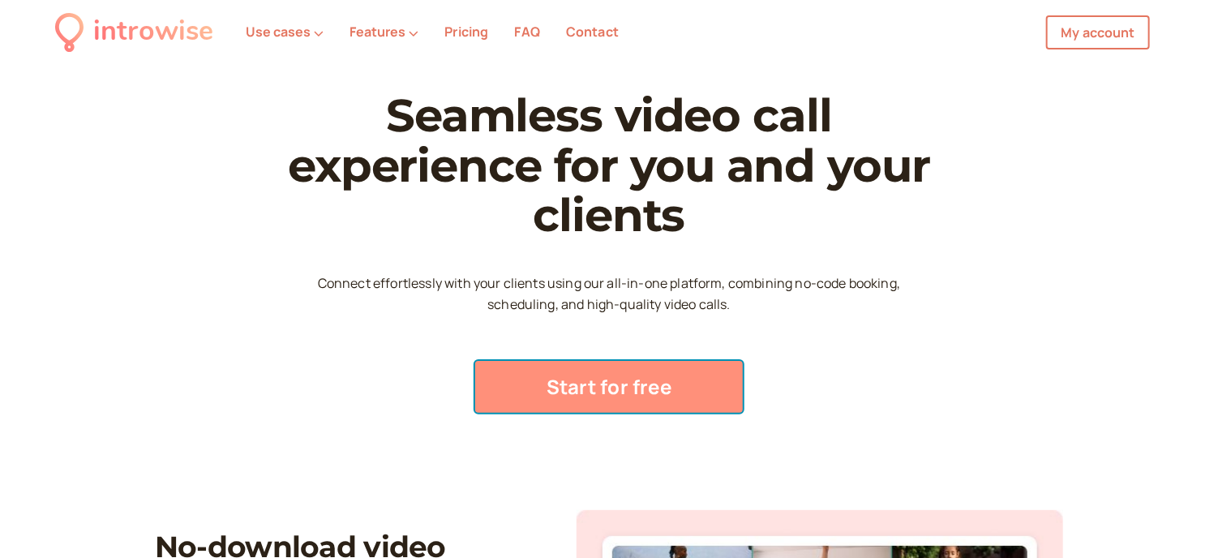
click at [649, 383] on link "Start for free" at bounding box center [609, 387] width 268 height 52
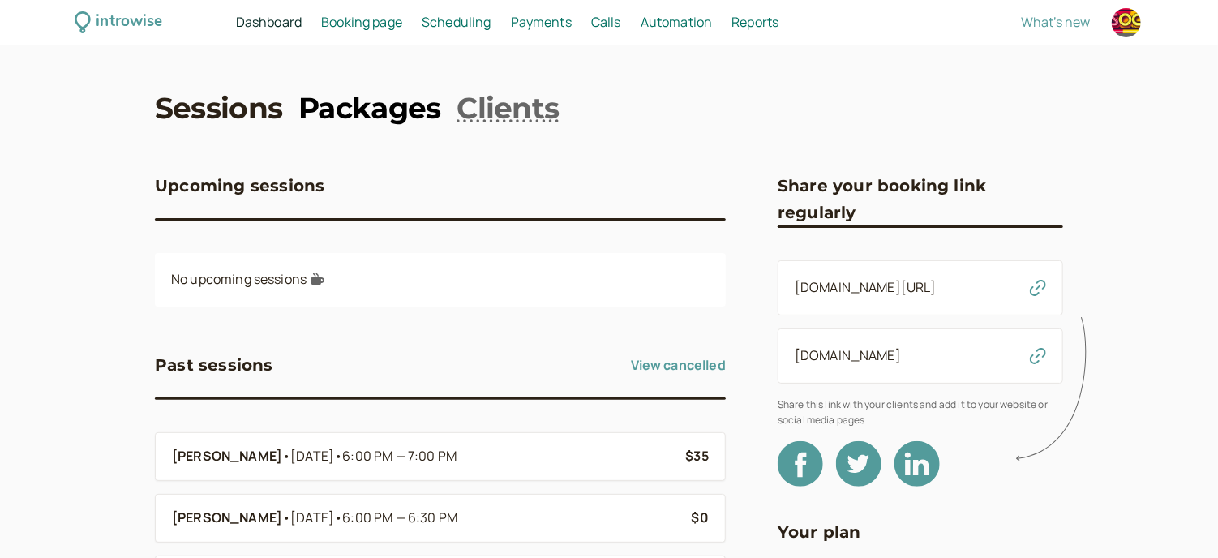
click at [409, 116] on link "Packages" at bounding box center [369, 108] width 142 height 41
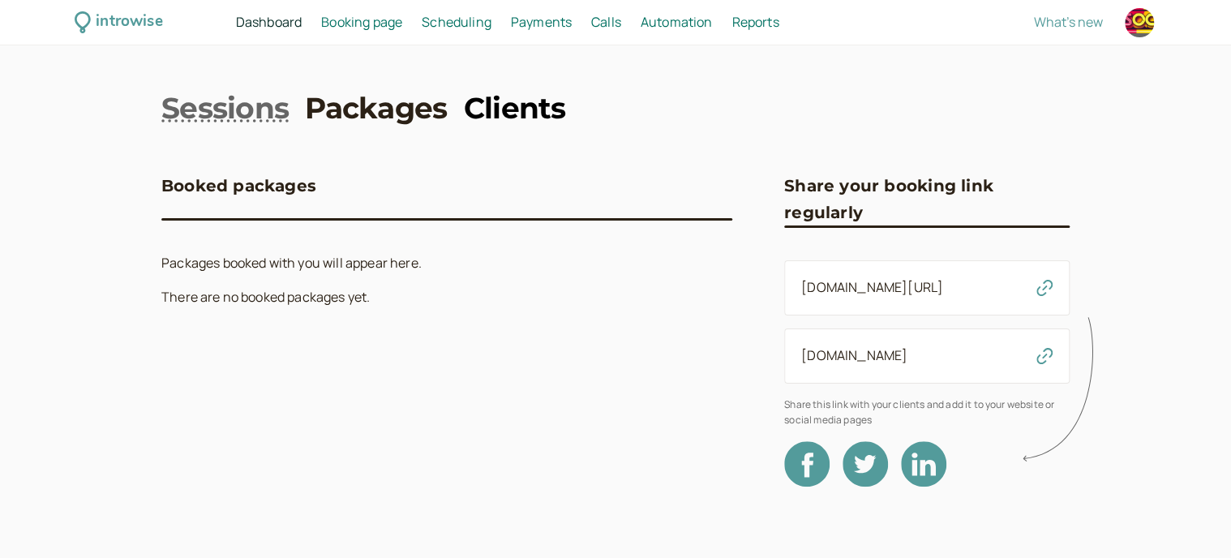
click at [500, 111] on link "Clients" at bounding box center [515, 108] width 102 height 41
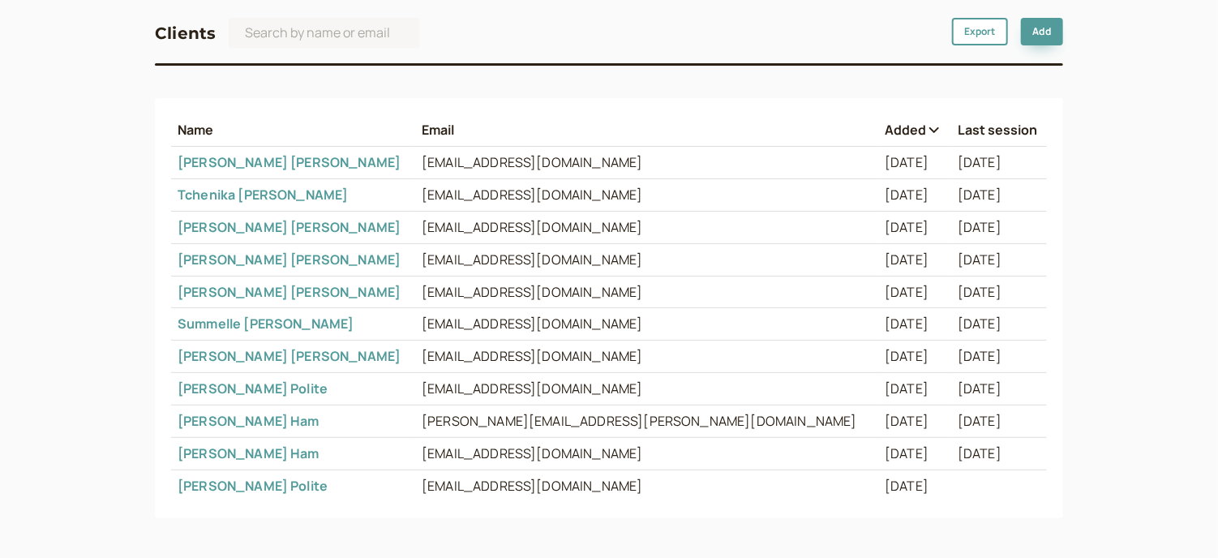
scroll to position [146, 0]
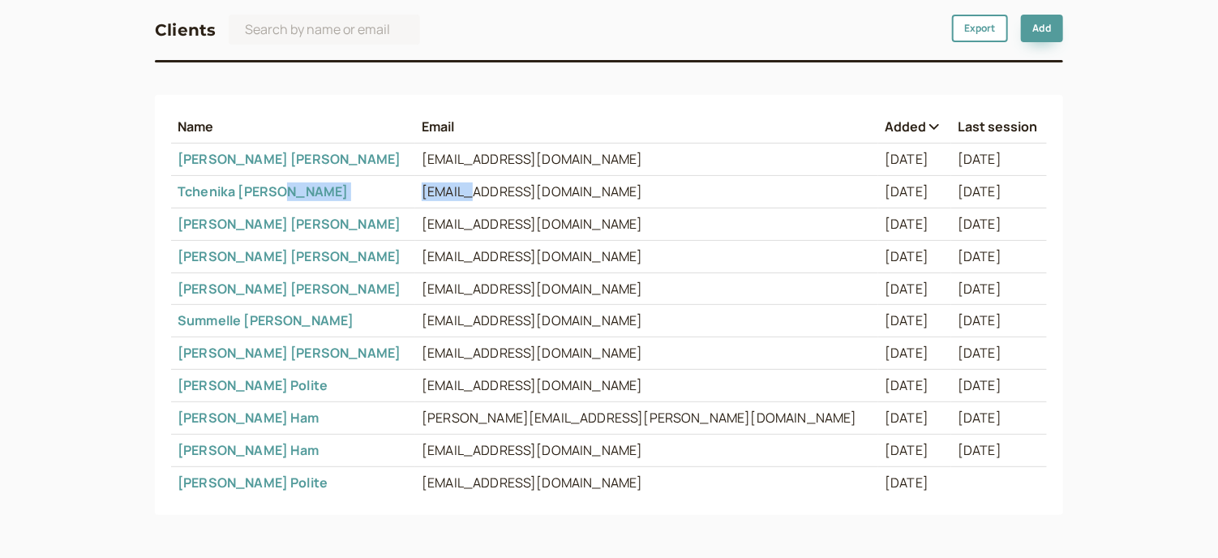
click at [320, 176] on tr "Tchenika Pierre nikaa.pierree@gmail.com Jan 9, 2023 Jan 13, 2023" at bounding box center [609, 192] width 876 height 32
click at [220, 160] on link "Janiel Medina" at bounding box center [289, 159] width 223 height 18
